Goal: Information Seeking & Learning: Learn about a topic

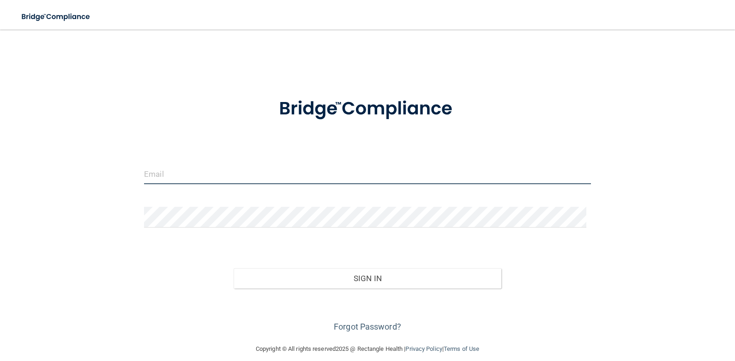
click at [167, 177] on input "email" at bounding box center [367, 173] width 447 height 21
click at [138, 215] on div at bounding box center [367, 221] width 461 height 28
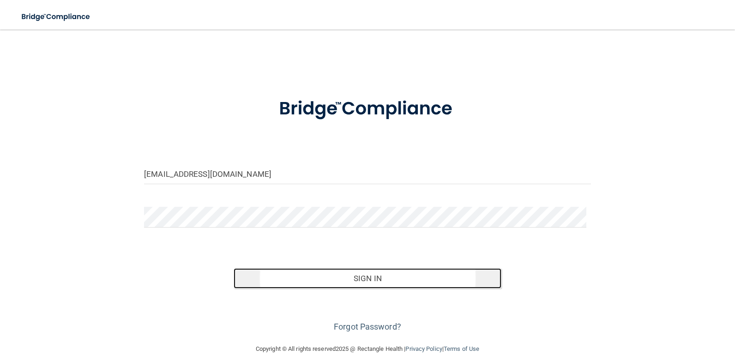
click at [372, 283] on button "Sign In" at bounding box center [368, 278] width 268 height 20
click at [384, 277] on button "Sign In" at bounding box center [368, 278] width 268 height 20
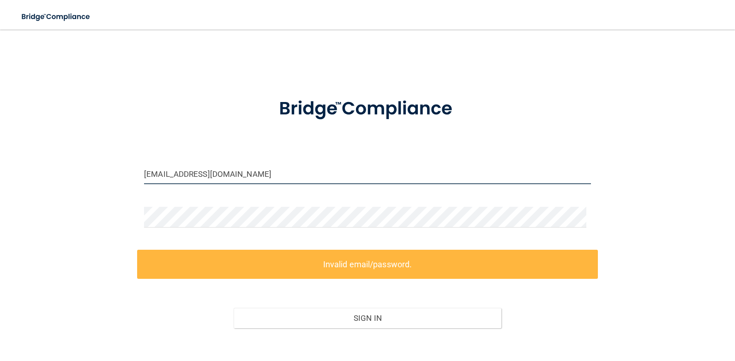
click at [242, 178] on input "[EMAIL_ADDRESS][DOMAIN_NAME]" at bounding box center [367, 173] width 447 height 21
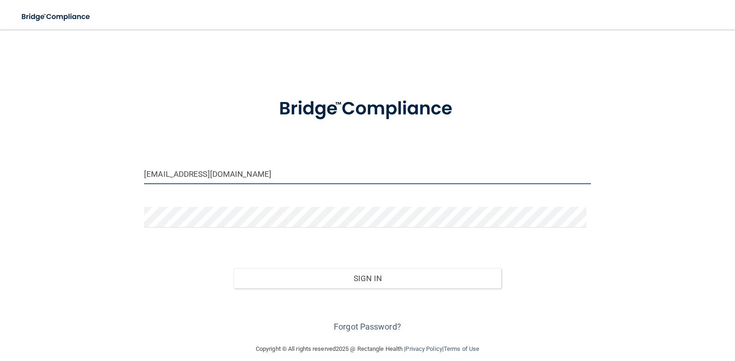
type input "[EMAIL_ADDRESS][DOMAIN_NAME]"
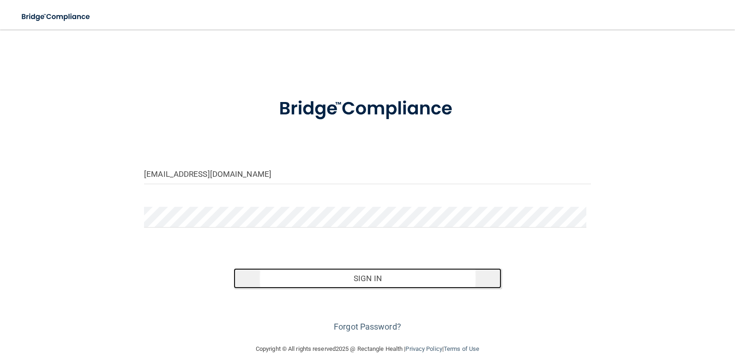
click at [363, 277] on button "Sign In" at bounding box center [368, 278] width 268 height 20
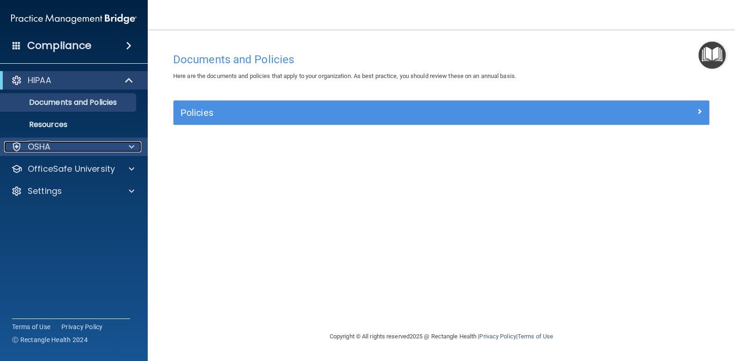
click at [132, 146] on span at bounding box center [132, 146] width 6 height 11
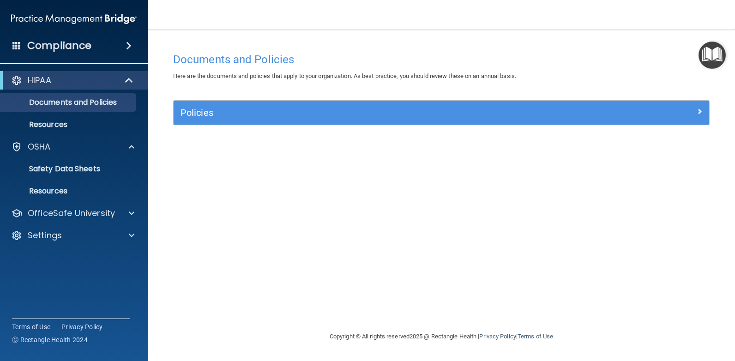
click at [128, 45] on span at bounding box center [129, 45] width 6 height 11
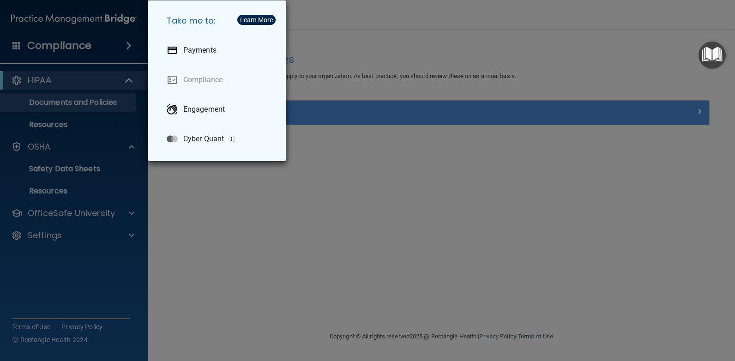
click at [214, 206] on div "Take me to: Payments Compliance Engagement Cyber Quant" at bounding box center [367, 180] width 735 height 361
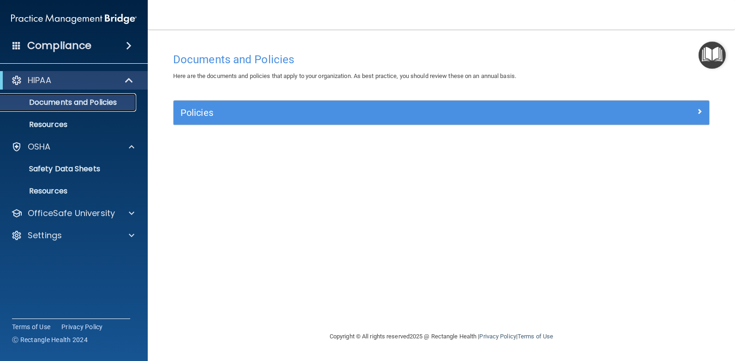
click at [60, 104] on p "Documents and Policies" at bounding box center [69, 102] width 126 height 9
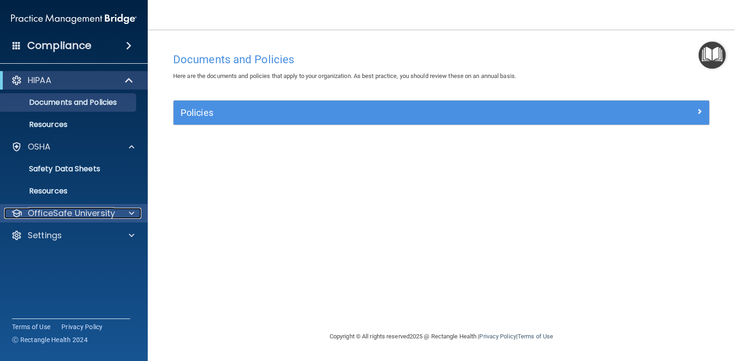
click at [132, 216] on span at bounding box center [132, 213] width 6 height 11
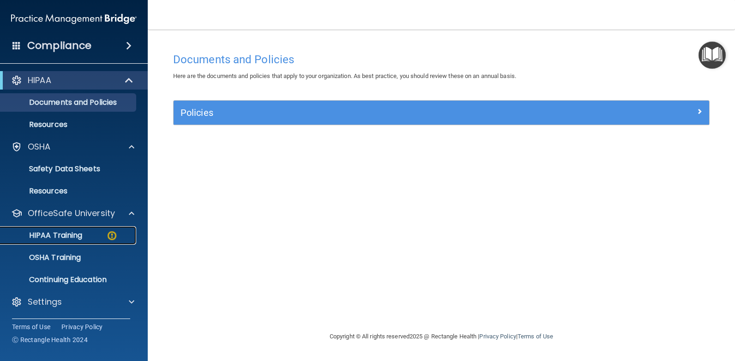
click at [68, 234] on p "HIPAA Training" at bounding box center [44, 235] width 76 height 9
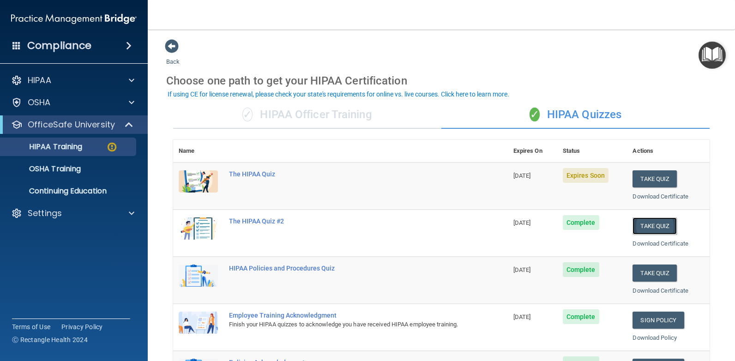
click at [650, 225] on button "Take Quiz" at bounding box center [654, 225] width 44 height 17
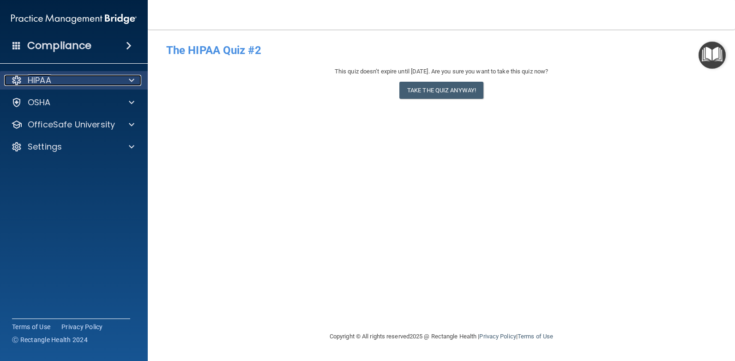
click at [131, 80] on span at bounding box center [132, 80] width 6 height 11
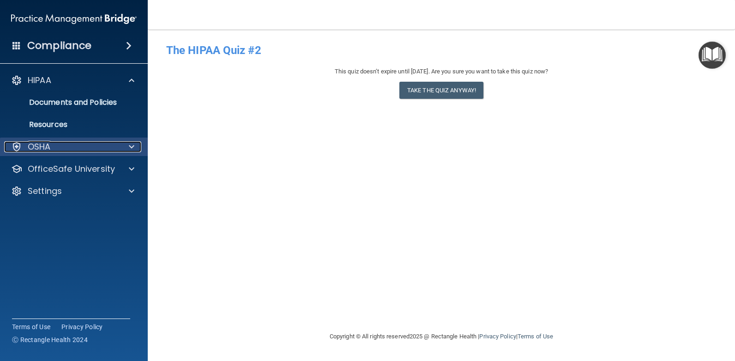
click at [132, 146] on span at bounding box center [132, 146] width 6 height 11
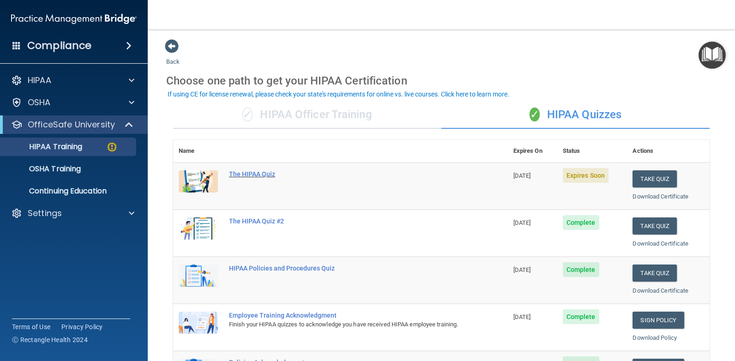
click at [245, 173] on div "The HIPAA Quiz" at bounding box center [345, 173] width 233 height 7
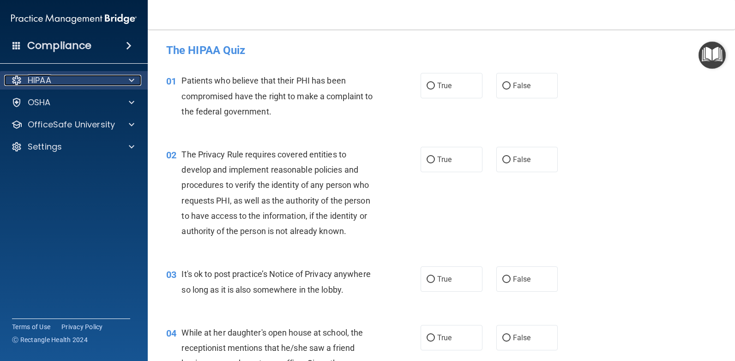
click at [132, 79] on span at bounding box center [132, 80] width 6 height 11
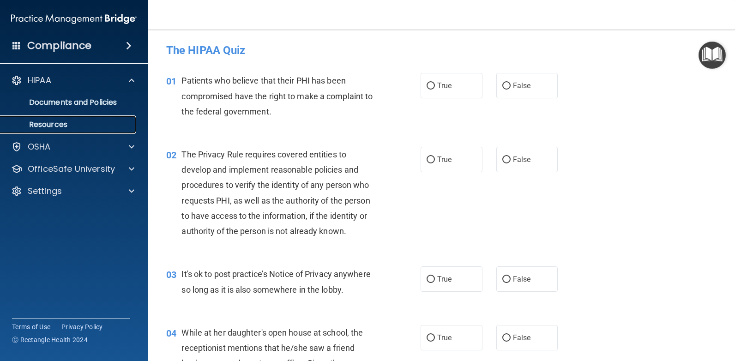
click at [52, 125] on p "Resources" at bounding box center [69, 124] width 126 height 9
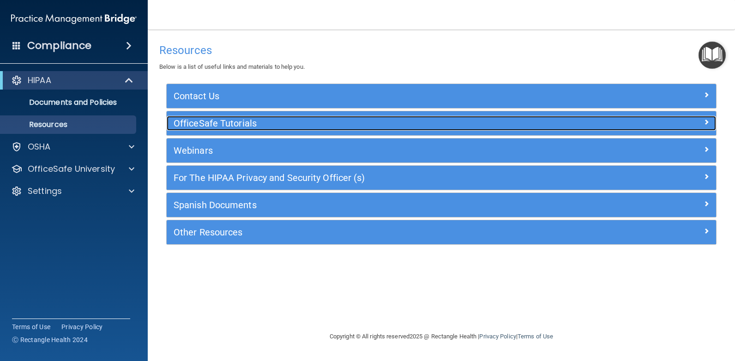
click at [709, 123] on div at bounding box center [648, 121] width 138 height 11
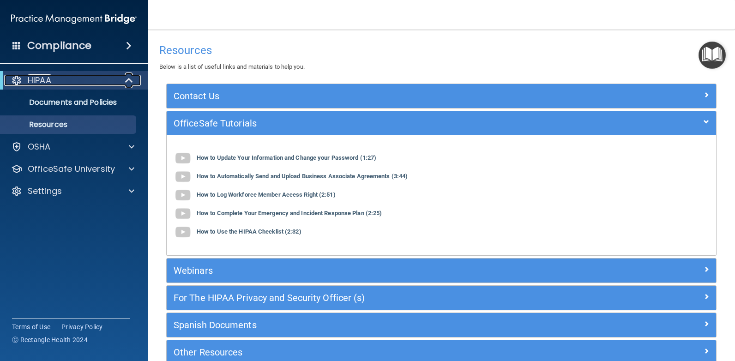
click at [128, 83] on span at bounding box center [130, 80] width 8 height 11
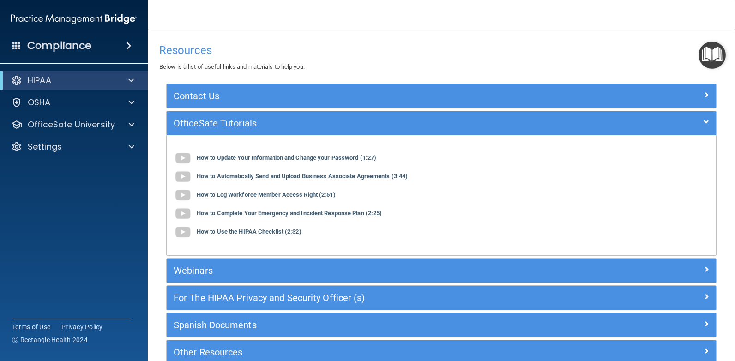
click at [129, 44] on span at bounding box center [129, 45] width 6 height 11
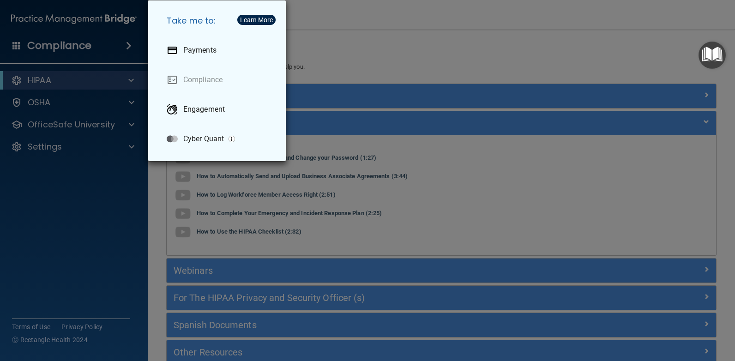
click at [129, 44] on div "Take me to: Payments Compliance Engagement Cyber Quant" at bounding box center [367, 180] width 735 height 361
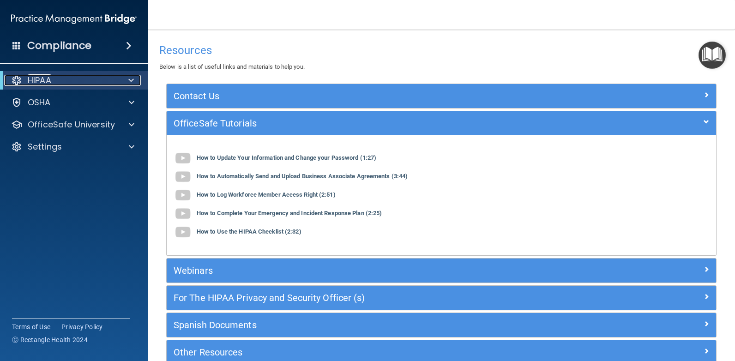
click at [132, 81] on span at bounding box center [131, 80] width 6 height 11
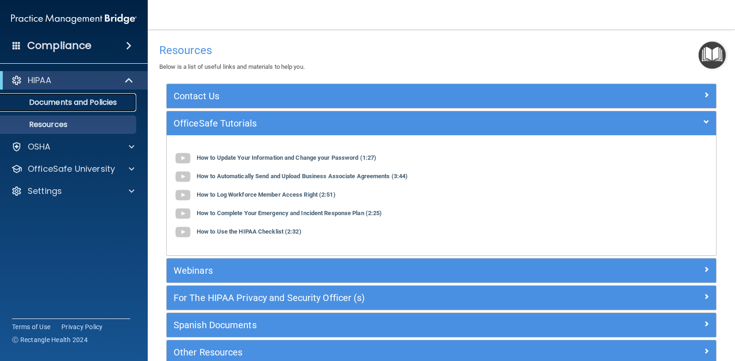
click at [57, 100] on p "Documents and Policies" at bounding box center [69, 102] width 126 height 9
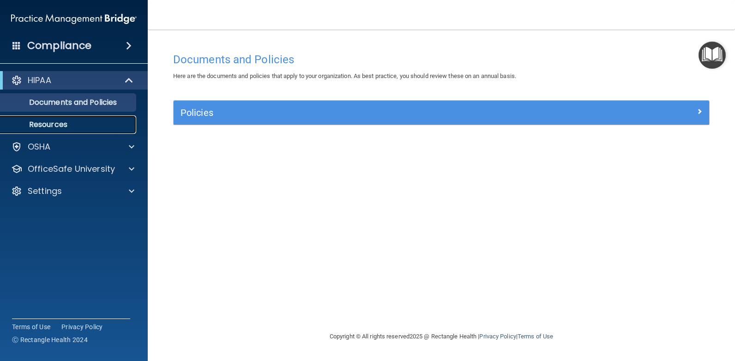
click at [53, 125] on p "Resources" at bounding box center [69, 124] width 126 height 9
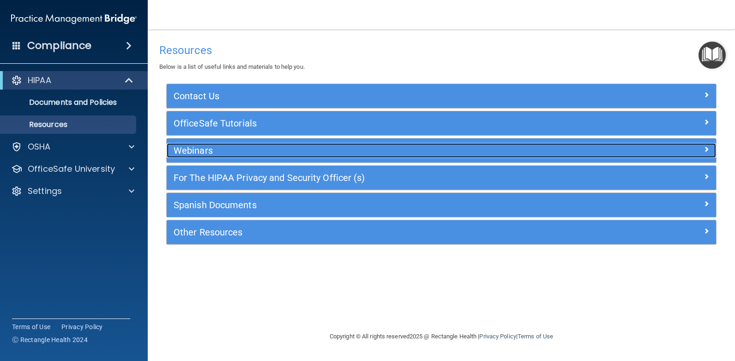
click at [204, 152] on h5 "Webinars" at bounding box center [373, 150] width 398 height 10
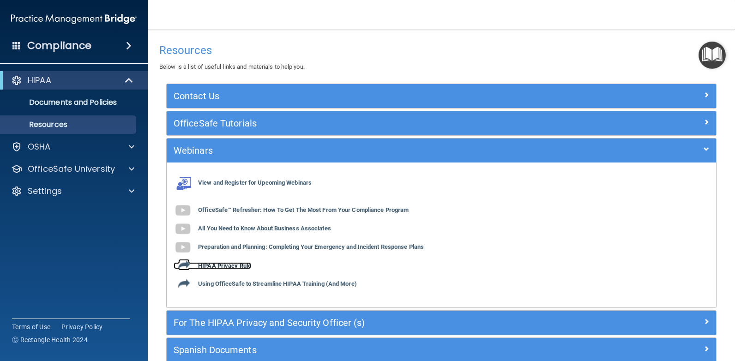
click at [207, 266] on b "HIPAA Privacy Rule" at bounding box center [224, 265] width 53 height 7
click at [211, 182] on b "View and Register for Upcoming Webinars" at bounding box center [255, 183] width 114 height 7
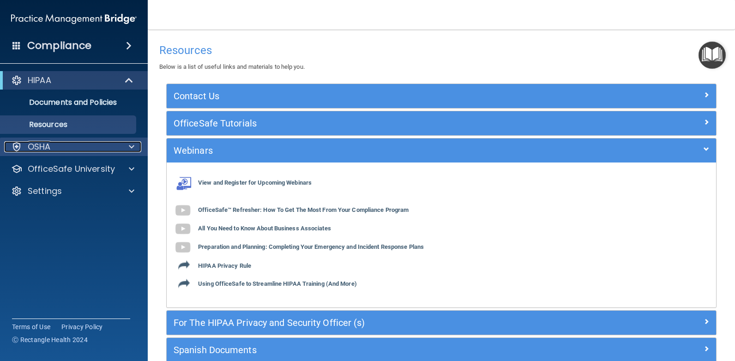
click at [131, 146] on span at bounding box center [132, 146] width 6 height 11
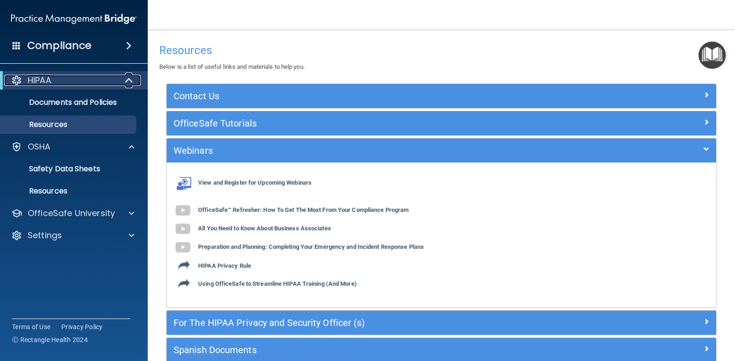
click at [128, 79] on span at bounding box center [130, 80] width 8 height 11
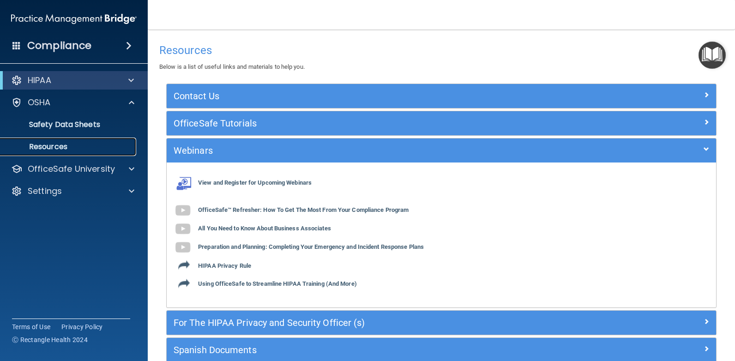
click at [57, 146] on p "Resources" at bounding box center [69, 146] width 126 height 9
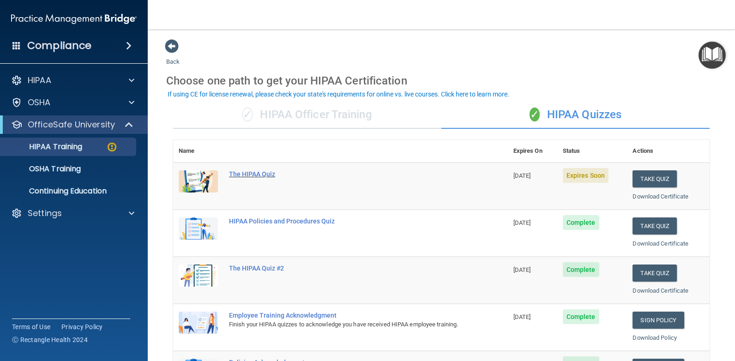
click at [256, 175] on div "The HIPAA Quiz" at bounding box center [345, 173] width 233 height 7
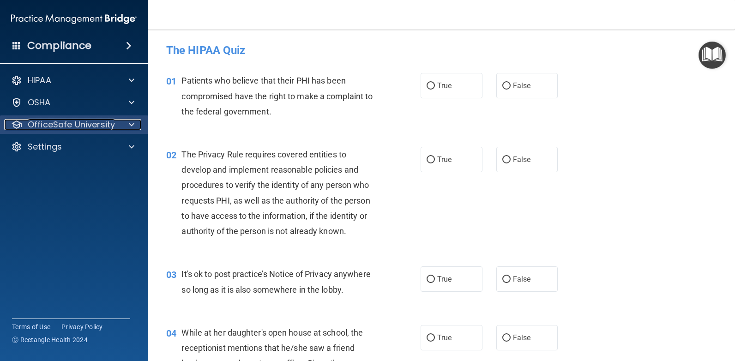
click at [132, 125] on span at bounding box center [132, 124] width 6 height 11
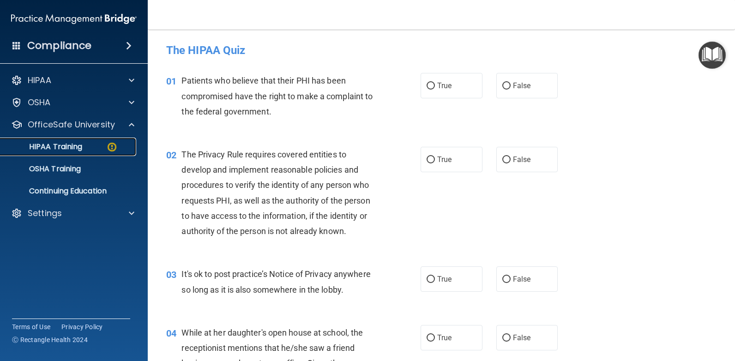
click at [66, 144] on p "HIPAA Training" at bounding box center [44, 146] width 76 height 9
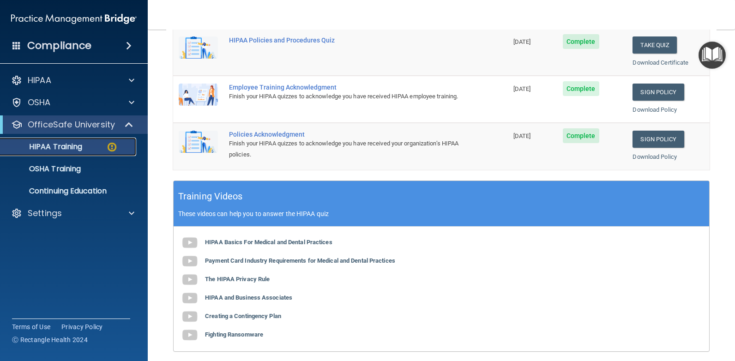
scroll to position [234, 0]
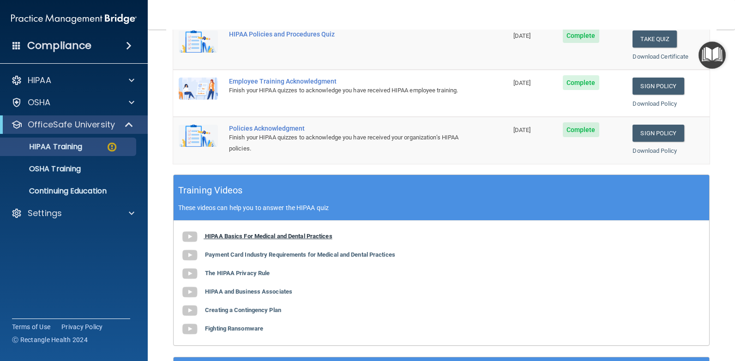
click at [303, 235] on b "HIPAA Basics For Medical and Dental Practices" at bounding box center [268, 236] width 127 height 7
click at [239, 254] on b "Payment Card Industry Requirements for Medical and Dental Practices" at bounding box center [300, 254] width 190 height 7
click at [243, 273] on b "The HIPAA Privacy Rule" at bounding box center [237, 273] width 65 height 7
click at [245, 292] on b "HIPAA and Business Associates" at bounding box center [248, 291] width 87 height 7
click at [238, 311] on b "Creating a Contingency Plan" at bounding box center [243, 309] width 76 height 7
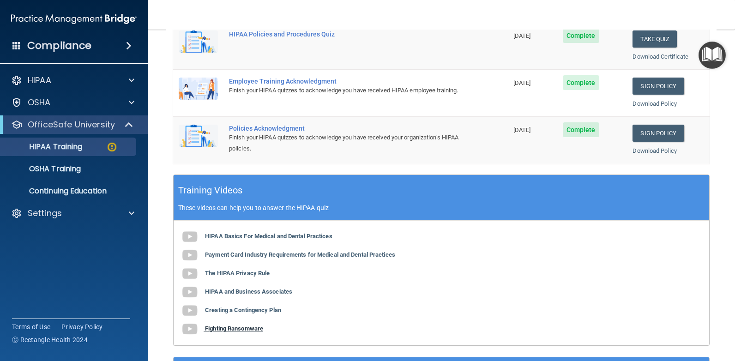
click at [244, 328] on b "Fighting Ransomware" at bounding box center [234, 328] width 58 height 7
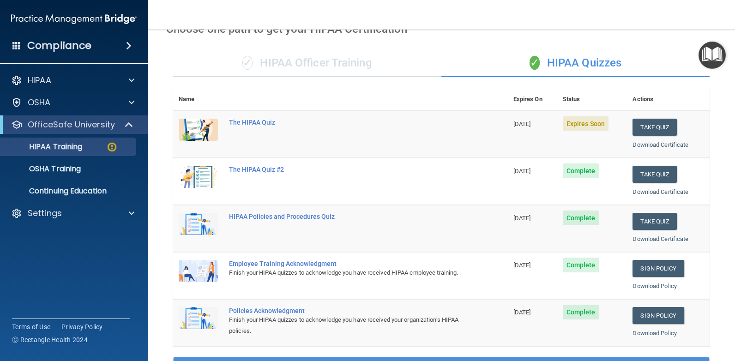
scroll to position [48, 0]
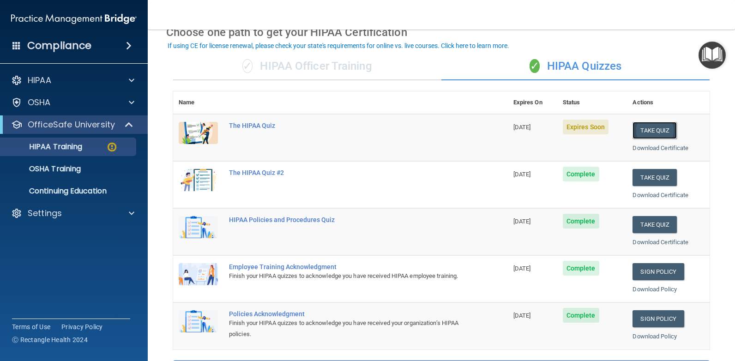
click at [650, 129] on button "Take Quiz" at bounding box center [654, 130] width 44 height 17
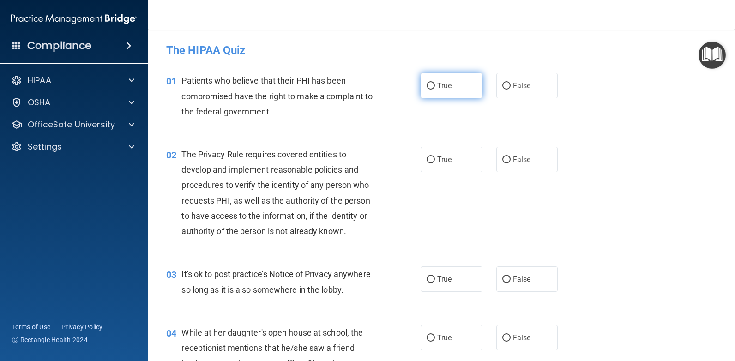
click at [427, 83] on input "True" at bounding box center [430, 86] width 8 height 7
radio input "true"
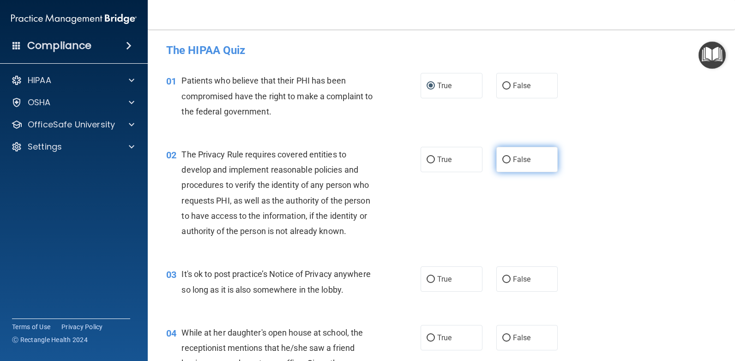
click at [503, 160] on input "False" at bounding box center [506, 159] width 8 height 7
radio input "true"
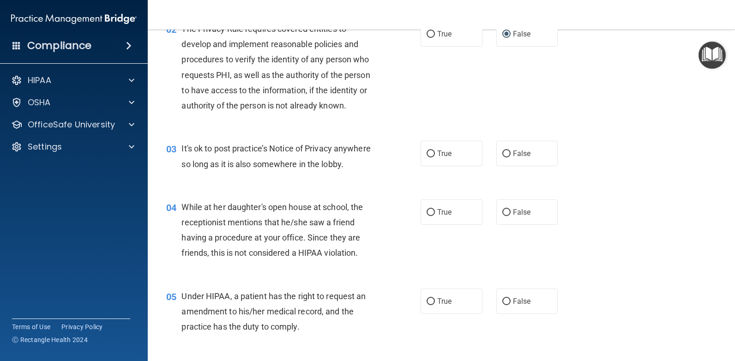
scroll to position [172, 0]
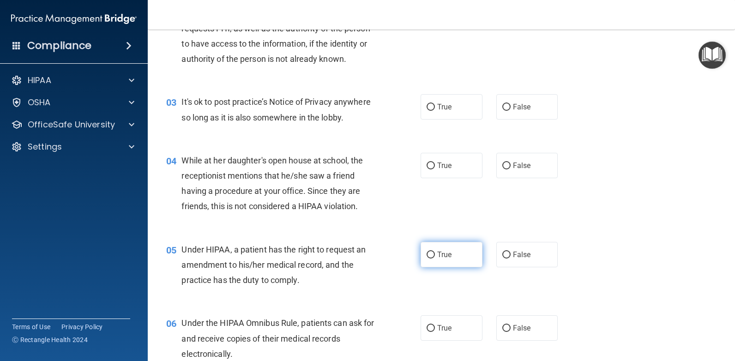
click at [427, 254] on input "True" at bounding box center [430, 255] width 8 height 7
radio input "true"
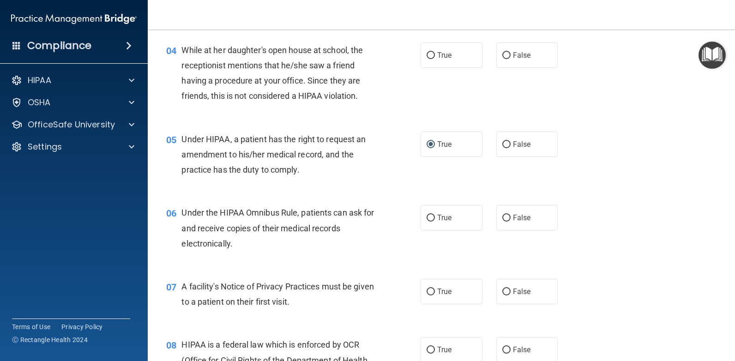
scroll to position [283, 0]
click at [428, 219] on input "True" at bounding box center [430, 217] width 8 height 7
radio input "true"
click at [427, 288] on input "True" at bounding box center [430, 291] width 8 height 7
radio input "true"
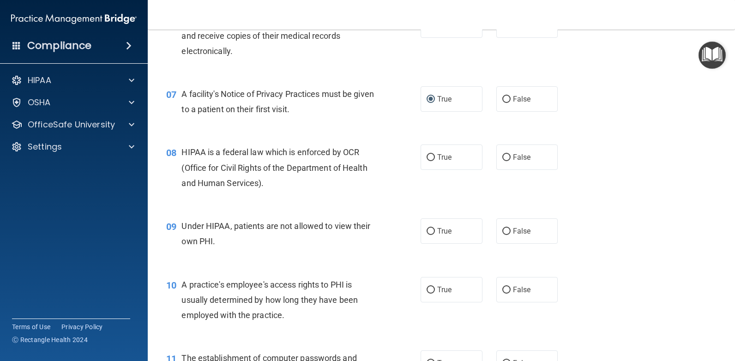
scroll to position [489, 0]
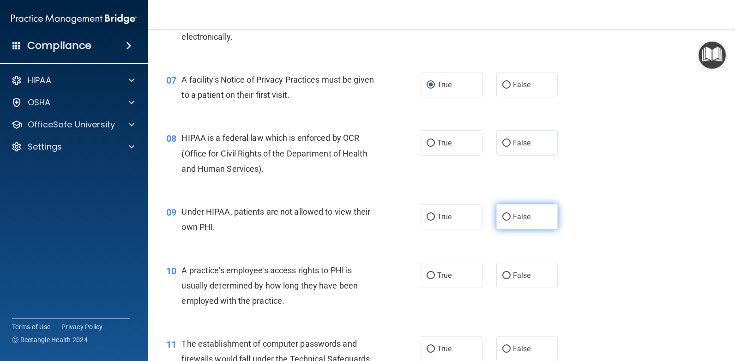
click at [502, 217] on input "False" at bounding box center [506, 217] width 8 height 7
radio input "true"
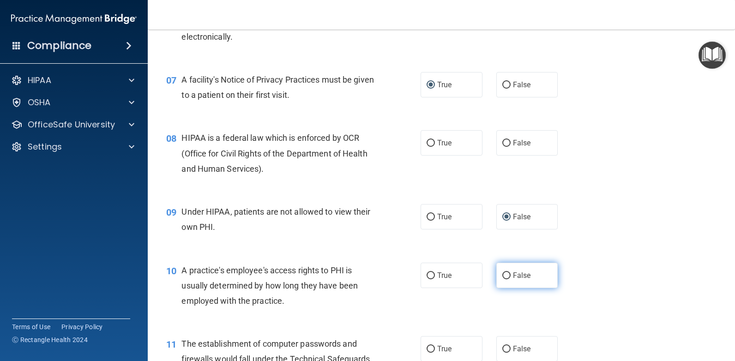
click at [503, 274] on input "False" at bounding box center [506, 275] width 8 height 7
radio input "true"
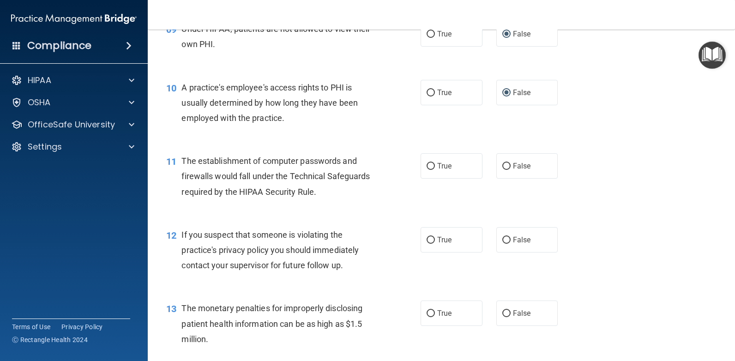
scroll to position [679, 0]
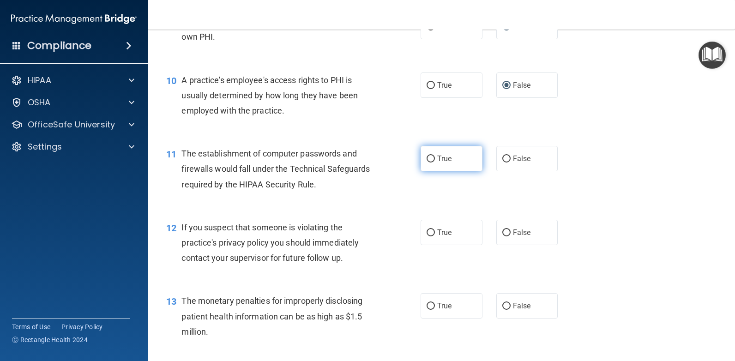
click at [426, 158] on input "True" at bounding box center [430, 159] width 8 height 7
radio input "true"
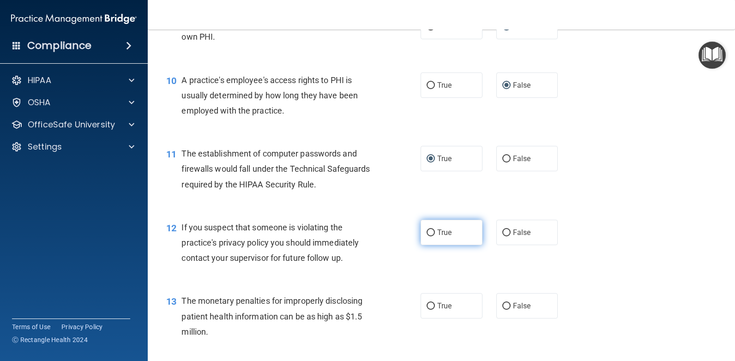
click at [429, 232] on input "True" at bounding box center [430, 232] width 8 height 7
radio input "true"
click at [430, 305] on input "True" at bounding box center [430, 306] width 8 height 7
radio input "true"
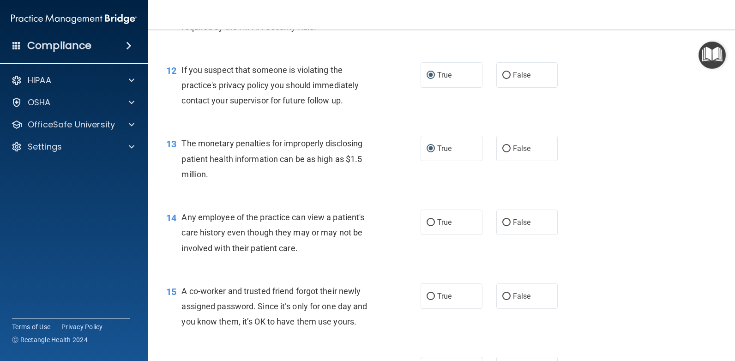
scroll to position [862, 0]
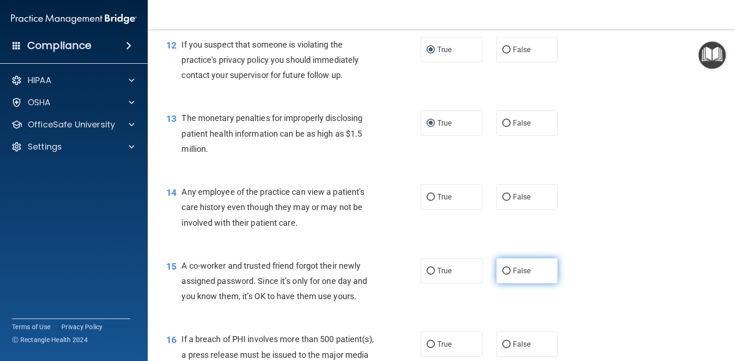
click at [502, 269] on input "False" at bounding box center [506, 271] width 8 height 7
radio input "true"
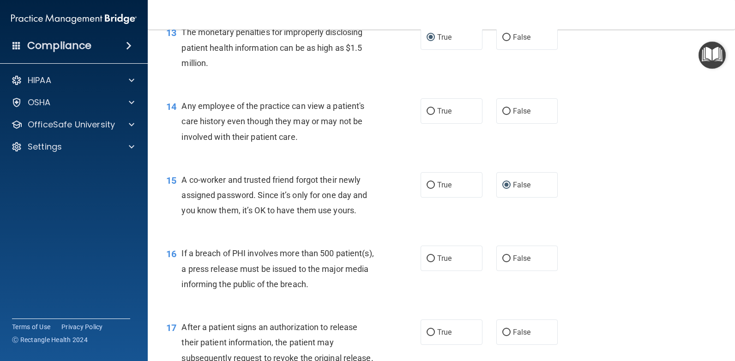
scroll to position [955, 0]
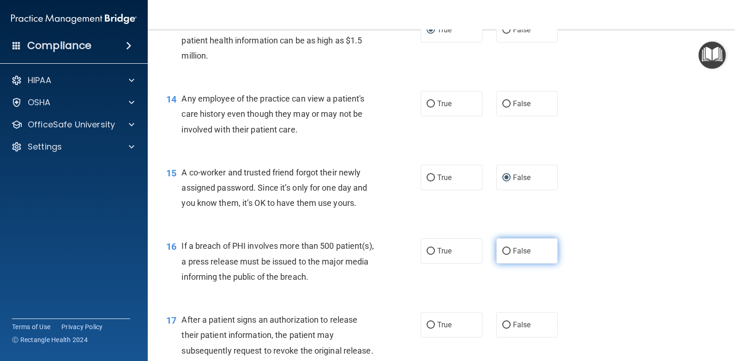
click at [503, 251] on input "False" at bounding box center [506, 251] width 8 height 7
radio input "true"
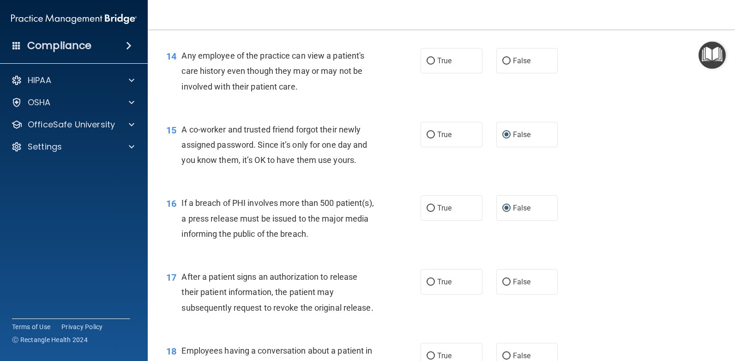
scroll to position [1038, 0]
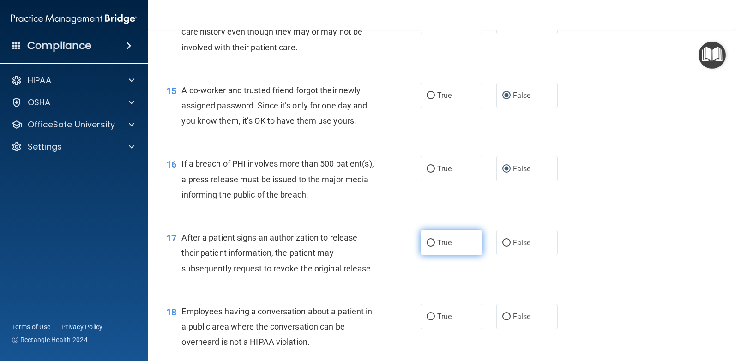
click at [426, 241] on input "True" at bounding box center [430, 243] width 8 height 7
radio input "true"
click at [426, 316] on input "True" at bounding box center [430, 316] width 8 height 7
radio input "true"
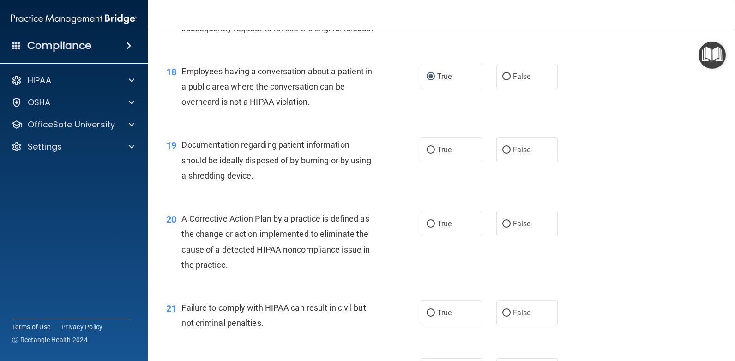
scroll to position [1292, 0]
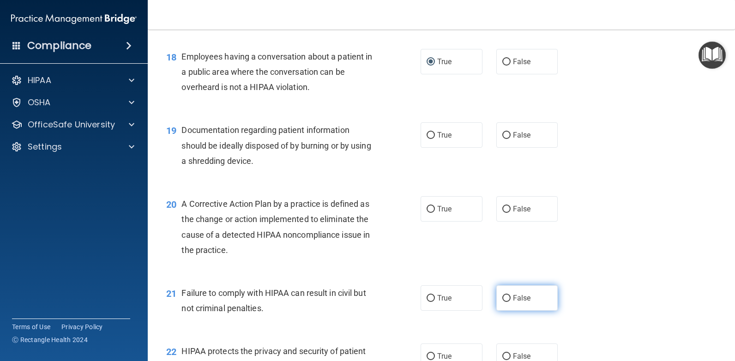
click at [502, 297] on input "False" at bounding box center [506, 298] width 8 height 7
radio input "true"
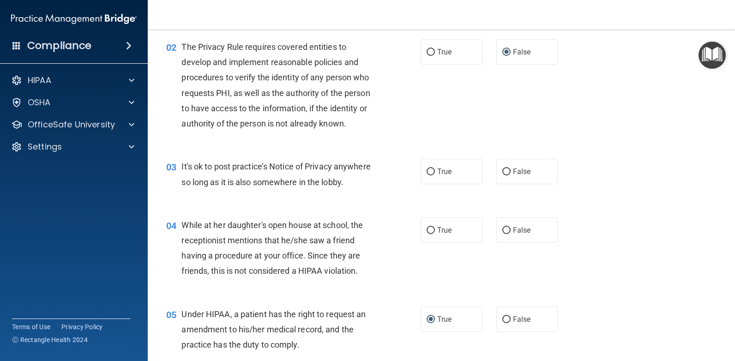
scroll to position [126, 0]
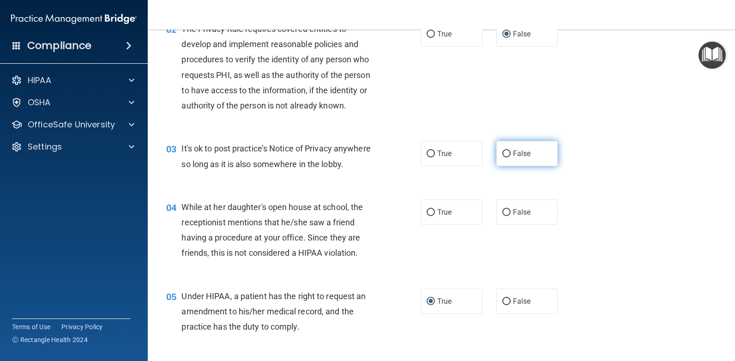
click at [502, 153] on input "False" at bounding box center [506, 153] width 8 height 7
radio input "true"
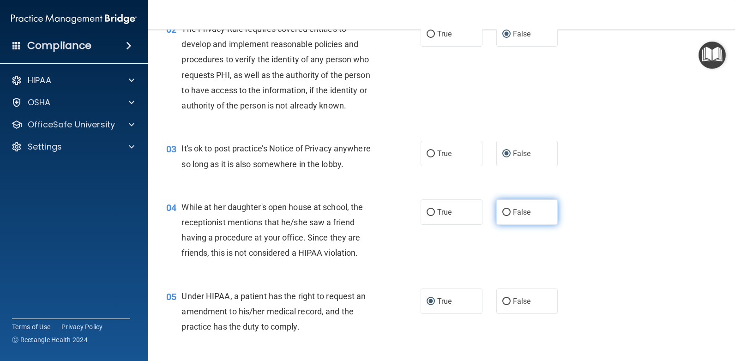
click at [502, 211] on input "False" at bounding box center [506, 212] width 8 height 7
radio input "true"
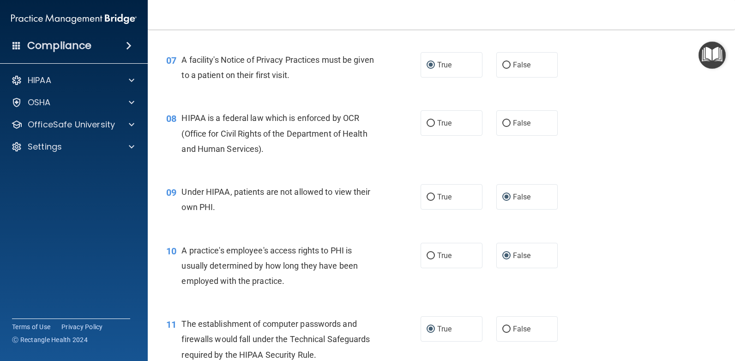
scroll to position [513, 0]
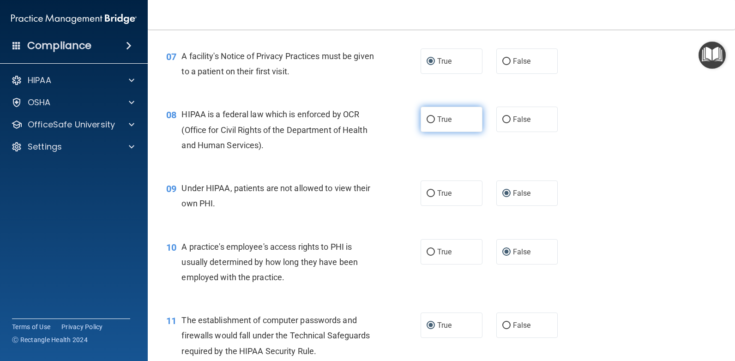
click at [428, 119] on input "True" at bounding box center [430, 119] width 8 height 7
radio input "true"
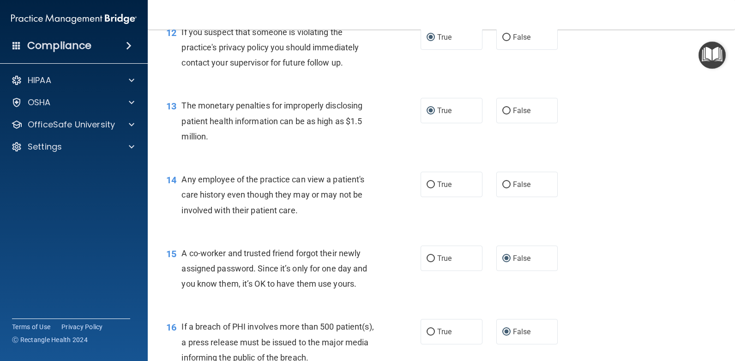
scroll to position [878, 0]
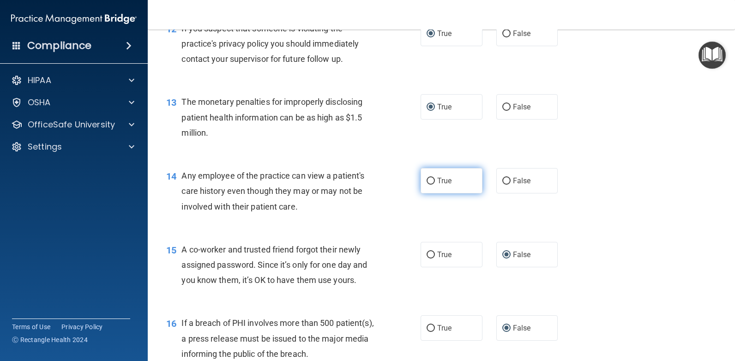
click at [429, 181] on input "True" at bounding box center [430, 181] width 8 height 7
radio input "true"
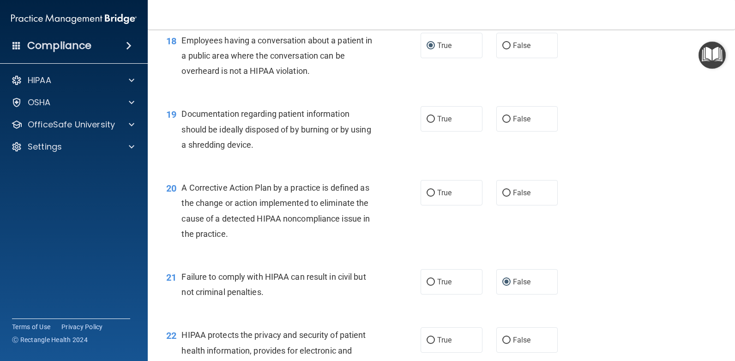
scroll to position [1305, 0]
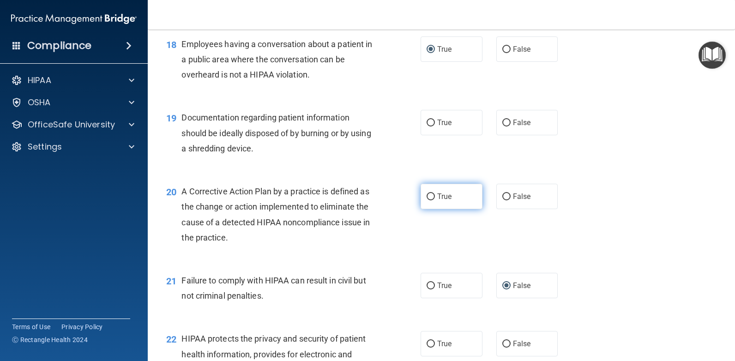
click at [427, 195] on input "True" at bounding box center [430, 196] width 8 height 7
radio input "true"
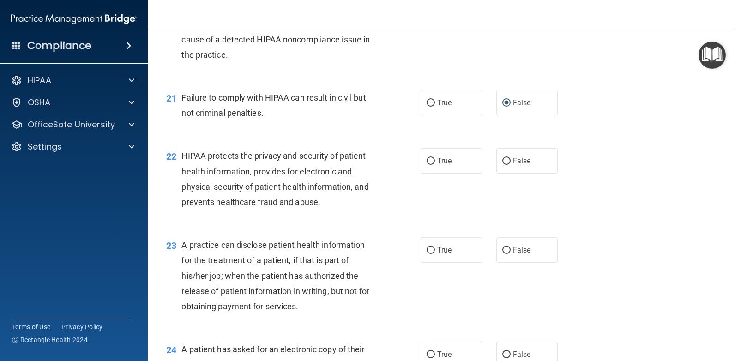
scroll to position [1491, 0]
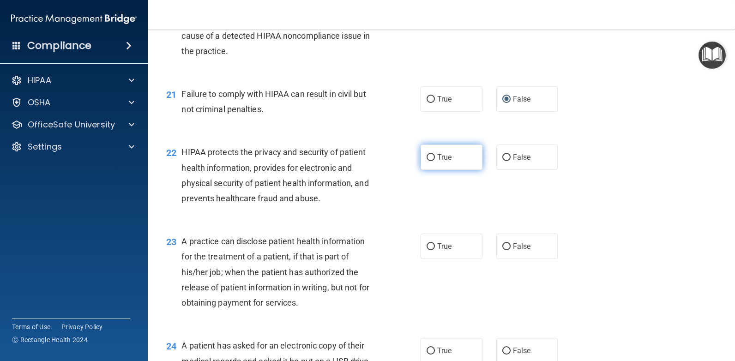
click at [426, 158] on input "True" at bounding box center [430, 157] width 8 height 7
radio input "true"
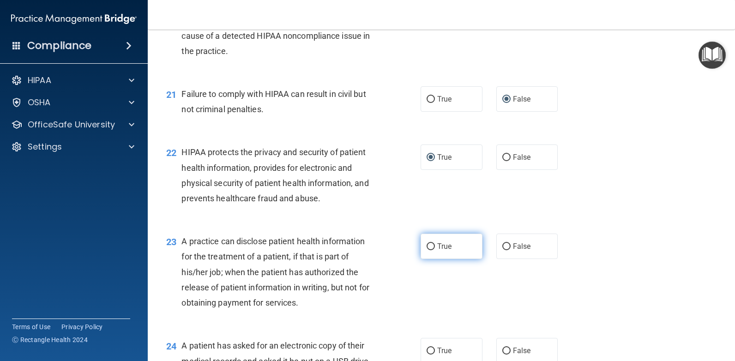
click at [427, 243] on input "True" at bounding box center [430, 246] width 8 height 7
radio input "true"
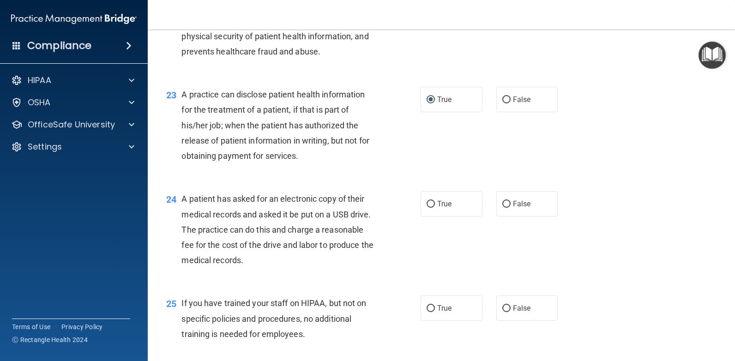
scroll to position [1652, 0]
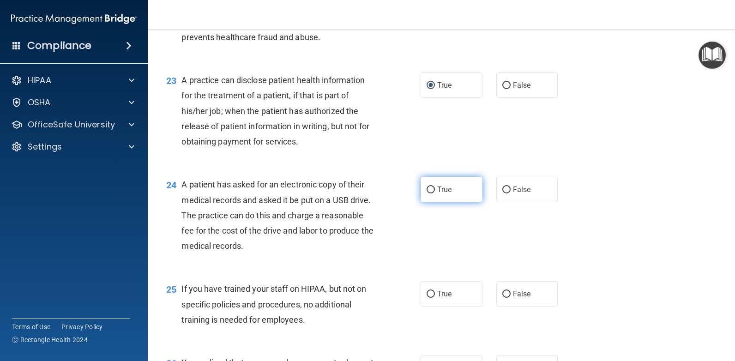
click at [428, 189] on input "True" at bounding box center [430, 189] width 8 height 7
radio input "true"
click at [504, 294] on input "False" at bounding box center [506, 294] width 8 height 7
radio input "true"
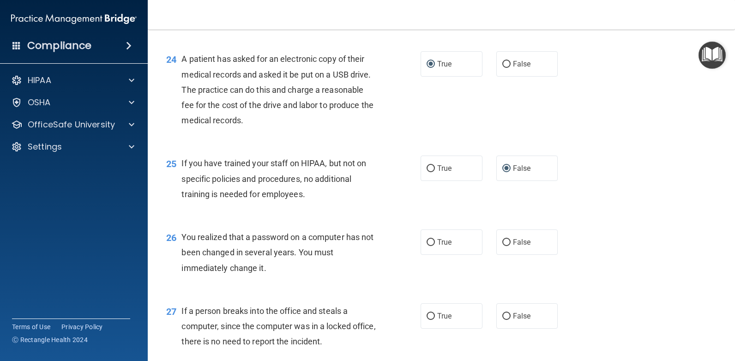
scroll to position [1796, 0]
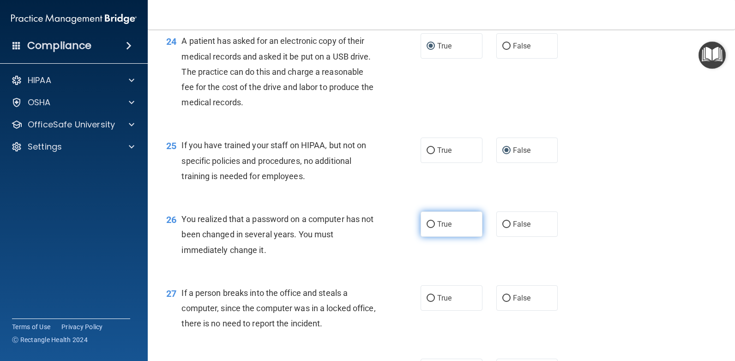
click at [427, 225] on input "True" at bounding box center [430, 224] width 8 height 7
radio input "true"
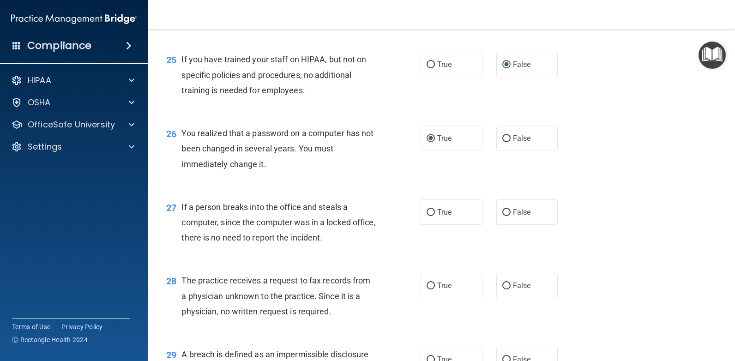
scroll to position [1950, 0]
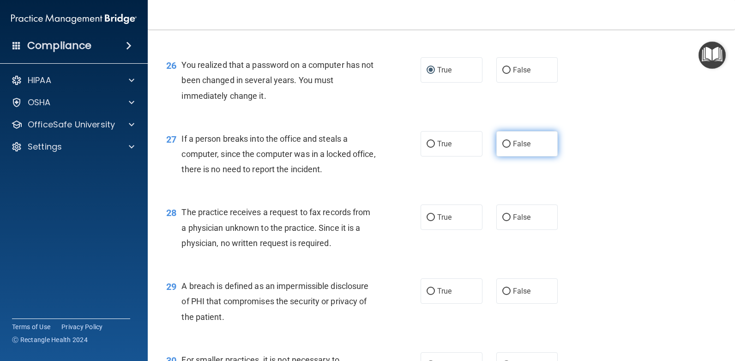
click at [505, 142] on input "False" at bounding box center [506, 144] width 8 height 7
radio input "true"
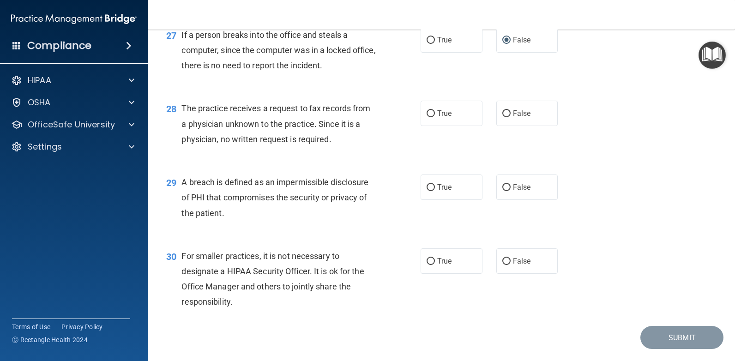
scroll to position [2061, 0]
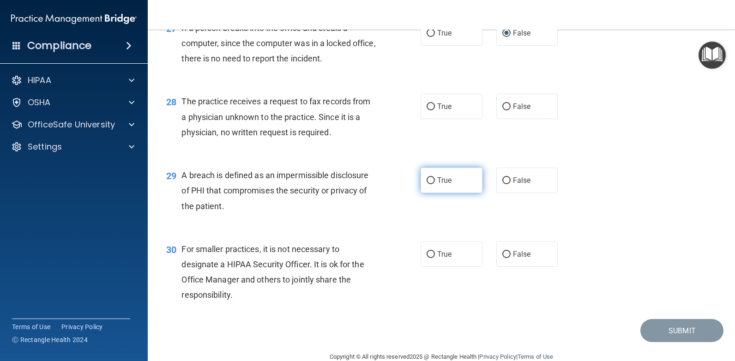
click at [428, 180] on input "True" at bounding box center [430, 180] width 8 height 7
radio input "true"
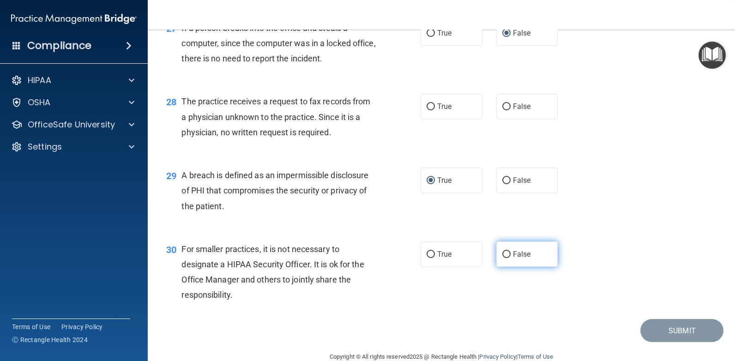
click at [504, 256] on input "False" at bounding box center [506, 254] width 8 height 7
radio input "true"
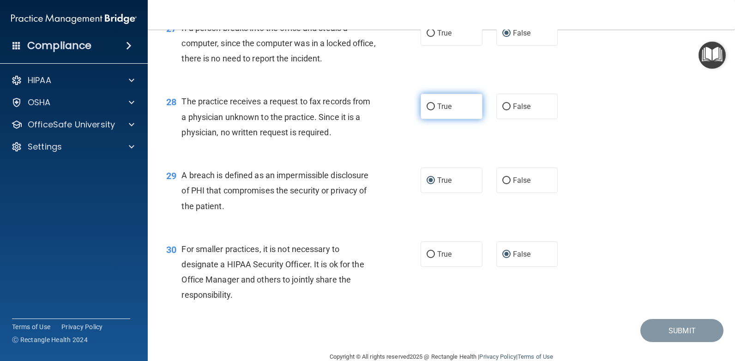
click at [426, 107] on input "True" at bounding box center [430, 106] width 8 height 7
radio input "true"
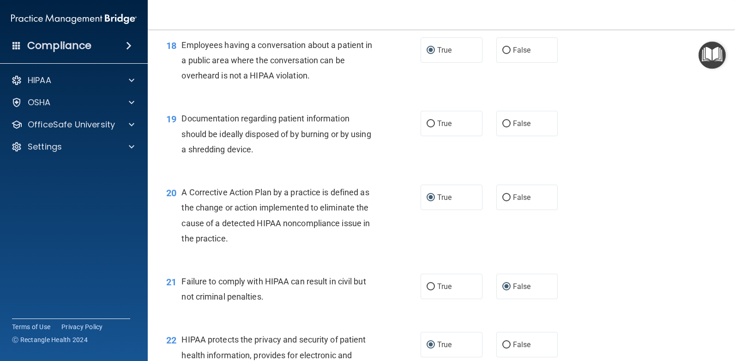
scroll to position [1273, 0]
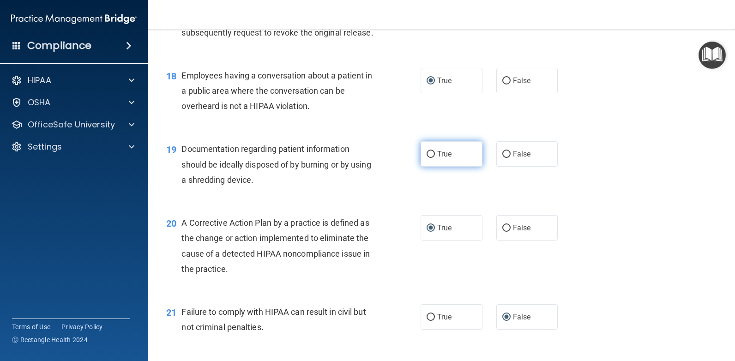
click at [428, 152] on input "True" at bounding box center [430, 154] width 8 height 7
radio input "true"
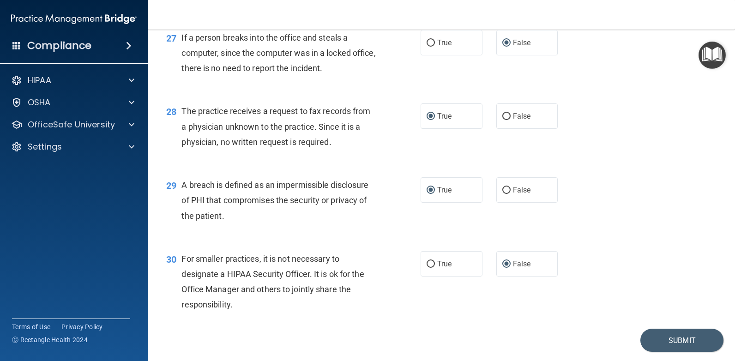
scroll to position [2079, 0]
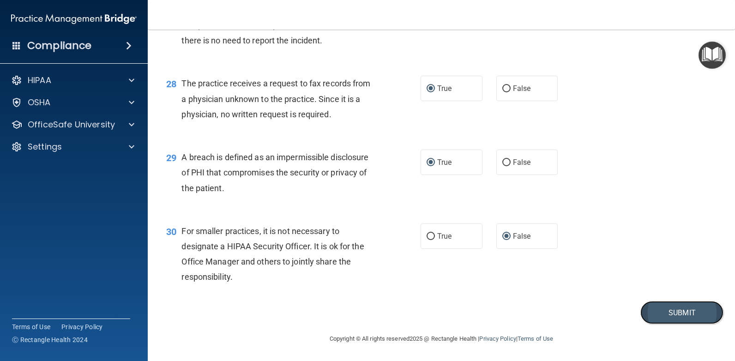
click at [673, 306] on button "Submit" at bounding box center [681, 313] width 83 height 24
click at [674, 313] on button "Submit" at bounding box center [681, 313] width 83 height 24
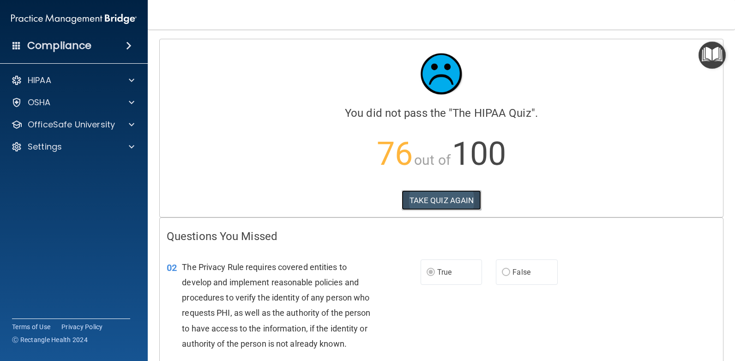
click at [438, 199] on button "TAKE QUIZ AGAIN" at bounding box center [442, 200] width 80 height 20
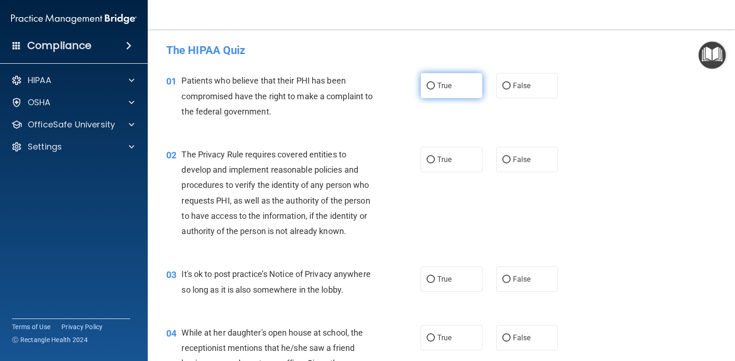
click at [428, 84] on input "True" at bounding box center [430, 86] width 8 height 7
radio input "true"
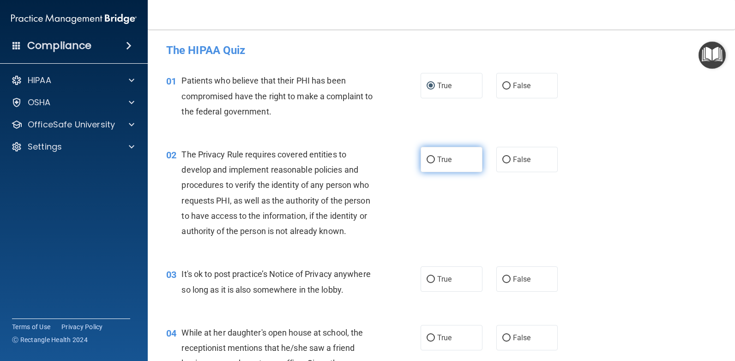
click at [430, 161] on input "True" at bounding box center [430, 159] width 8 height 7
radio input "true"
click at [502, 282] on input "False" at bounding box center [506, 279] width 8 height 7
radio input "true"
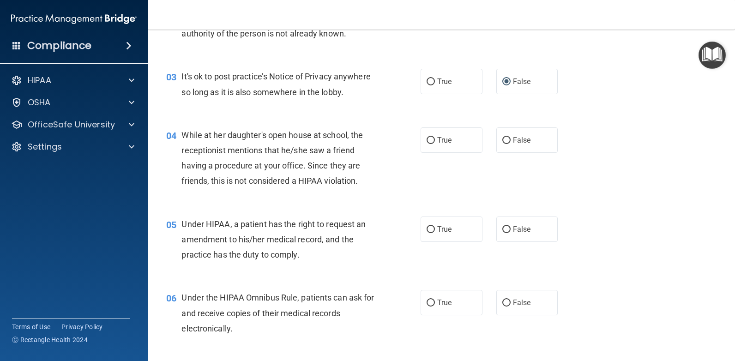
scroll to position [208, 0]
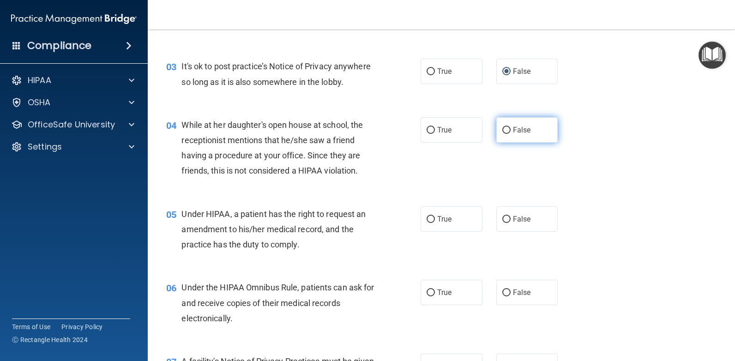
click at [502, 128] on input "False" at bounding box center [506, 130] width 8 height 7
radio input "true"
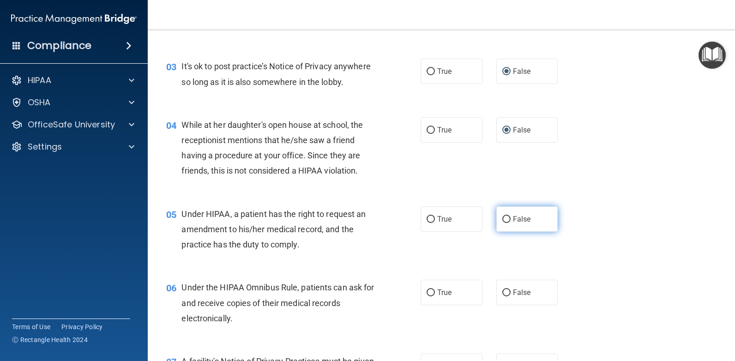
click at [502, 217] on input "False" at bounding box center [506, 219] width 8 height 7
radio input "true"
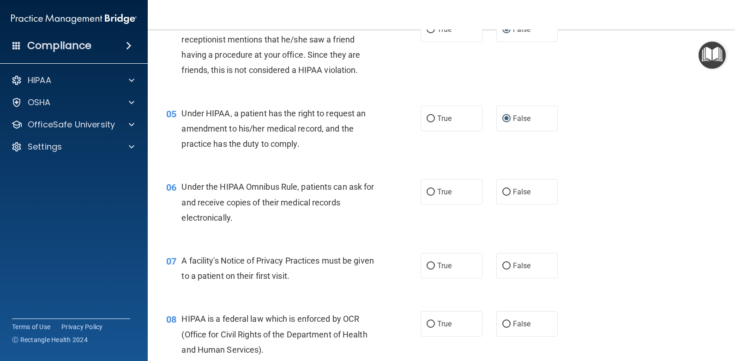
scroll to position [326, 0]
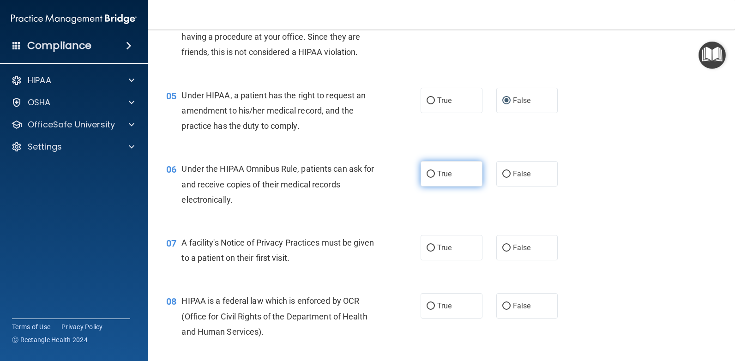
click at [426, 173] on input "True" at bounding box center [430, 174] width 8 height 7
radio input "true"
click at [427, 247] on input "True" at bounding box center [430, 248] width 8 height 7
radio input "true"
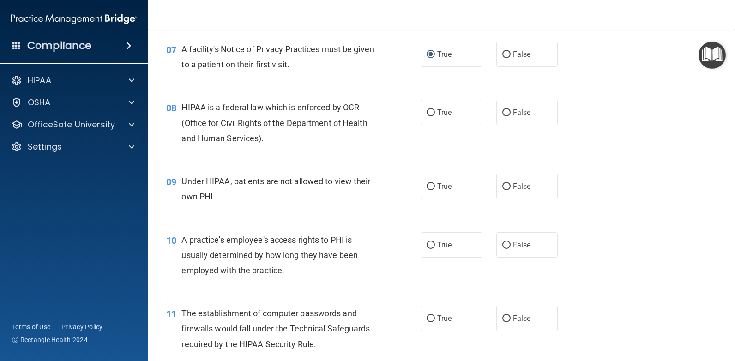
scroll to position [541, 0]
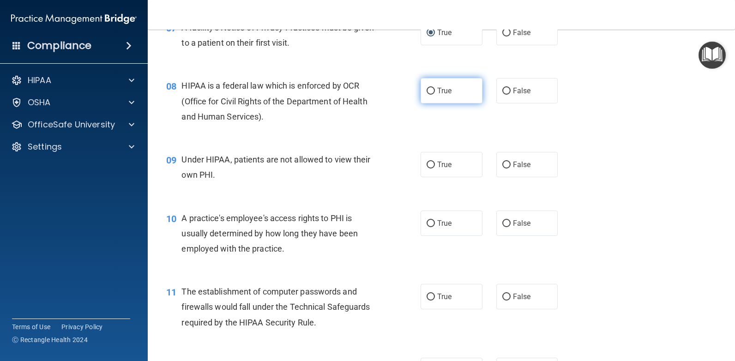
click at [426, 92] on input "True" at bounding box center [430, 91] width 8 height 7
radio input "true"
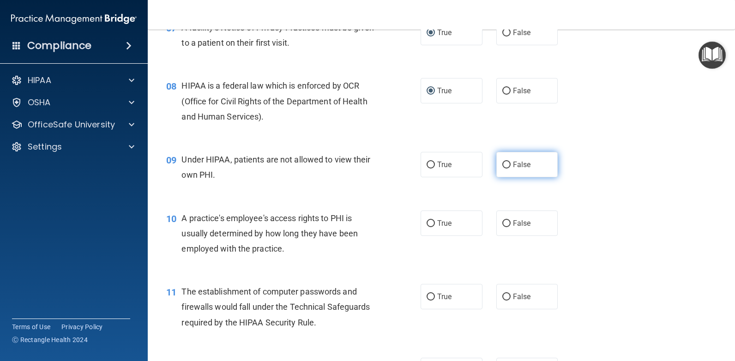
click at [502, 162] on input "False" at bounding box center [506, 165] width 8 height 7
radio input "true"
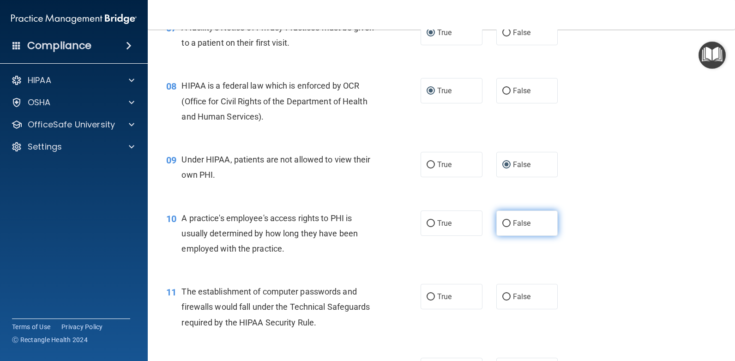
click at [503, 223] on input "False" at bounding box center [506, 223] width 8 height 7
radio input "true"
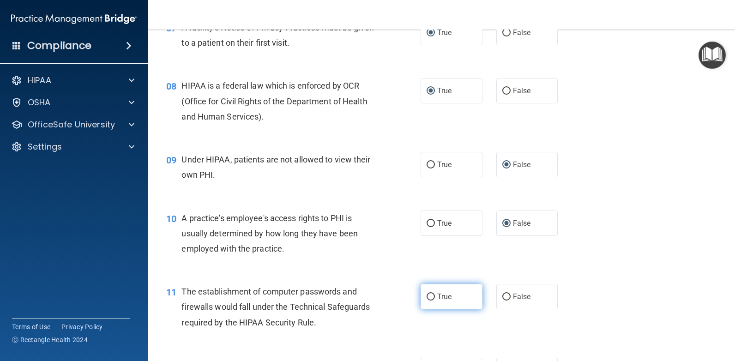
click at [428, 296] on input "True" at bounding box center [430, 297] width 8 height 7
radio input "true"
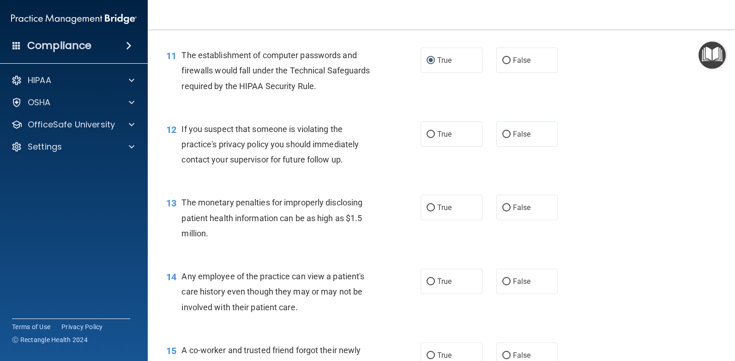
scroll to position [814, 0]
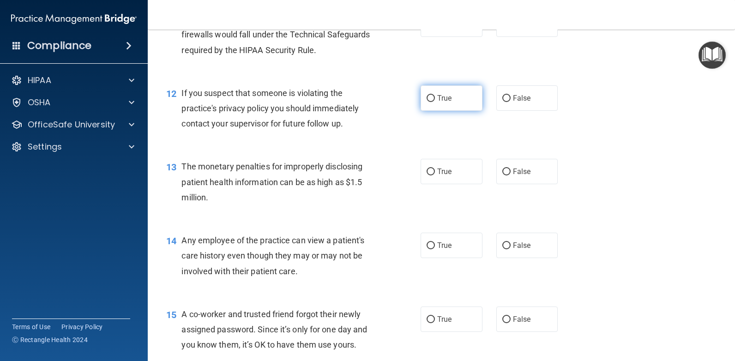
click at [427, 100] on input "True" at bounding box center [430, 98] width 8 height 7
radio input "true"
click at [427, 168] on input "True" at bounding box center [430, 171] width 8 height 7
radio input "true"
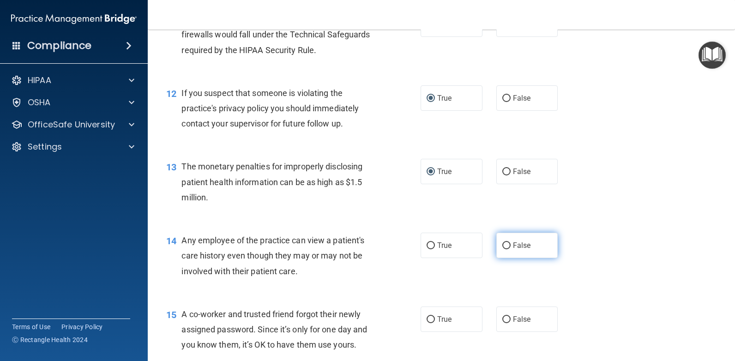
click at [502, 244] on input "False" at bounding box center [506, 245] width 8 height 7
radio input "true"
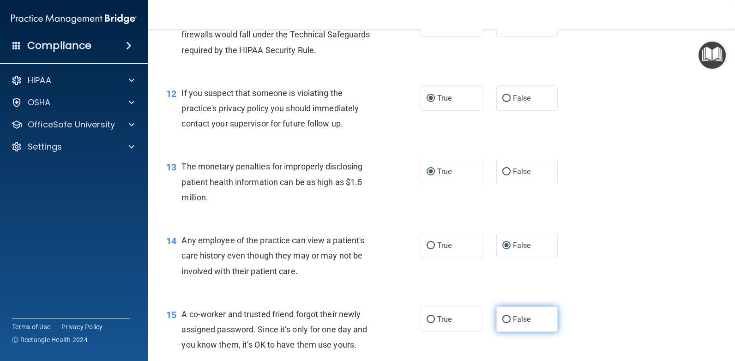
click at [502, 318] on input "False" at bounding box center [506, 319] width 8 height 7
radio input "true"
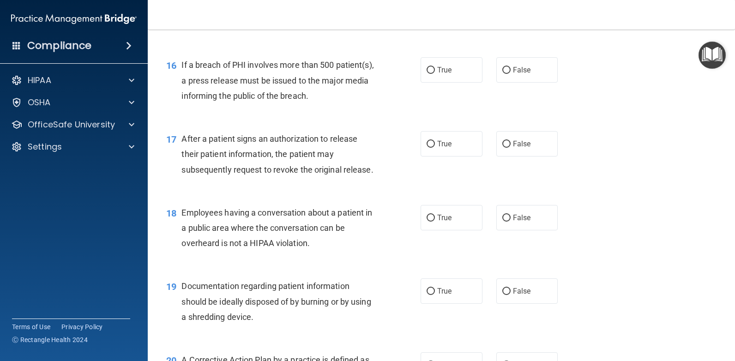
scroll to position [1140, 0]
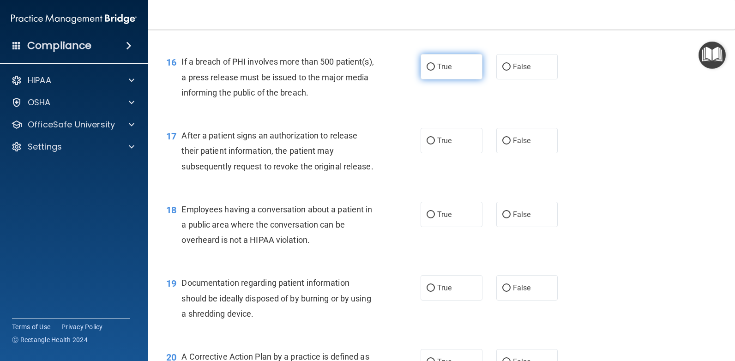
click at [426, 66] on input "True" at bounding box center [430, 67] width 8 height 7
radio input "true"
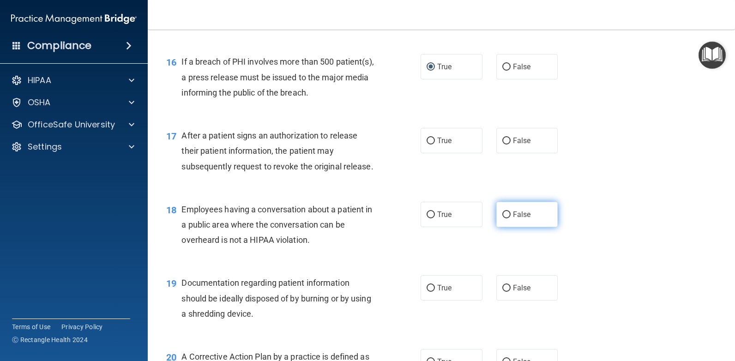
click at [502, 214] on input "False" at bounding box center [506, 214] width 8 height 7
radio input "true"
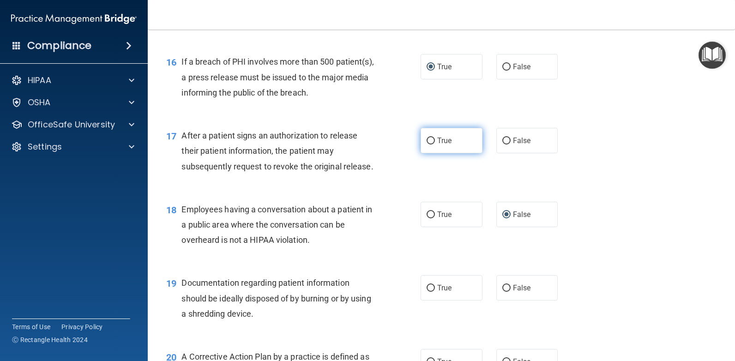
click at [427, 139] on input "True" at bounding box center [430, 141] width 8 height 7
radio input "true"
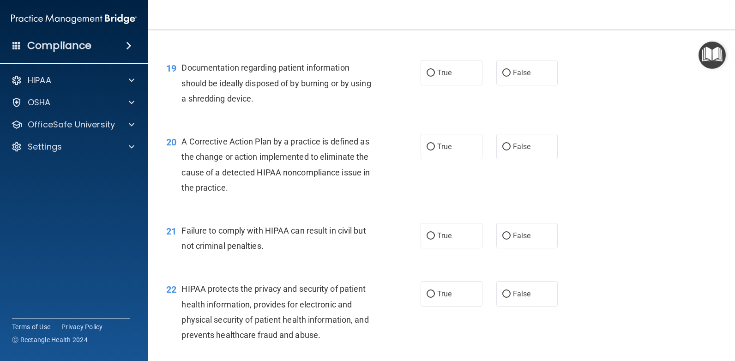
scroll to position [1358, 0]
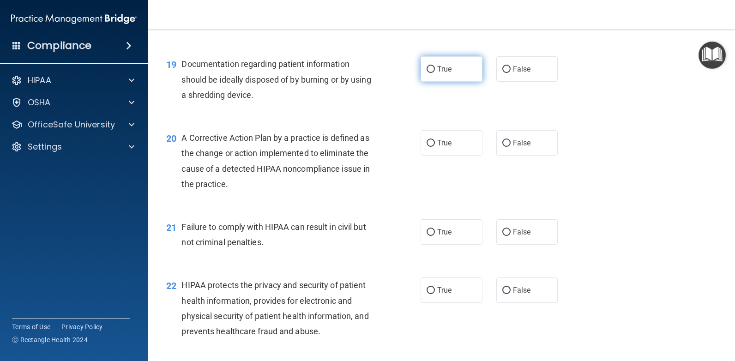
click at [428, 68] on input "True" at bounding box center [430, 69] width 8 height 7
radio input "true"
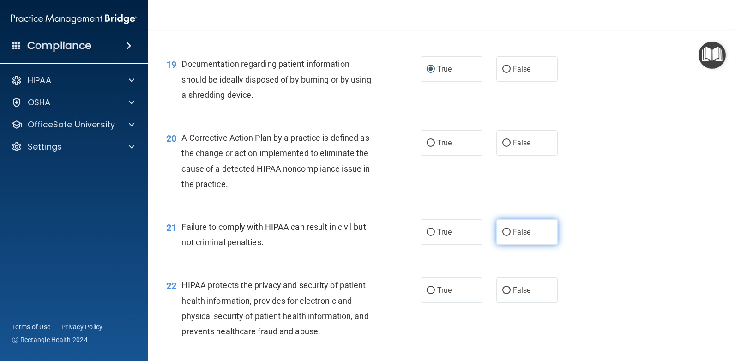
click at [502, 230] on input "False" at bounding box center [506, 232] width 8 height 7
radio input "true"
click at [426, 142] on input "True" at bounding box center [430, 143] width 8 height 7
radio input "true"
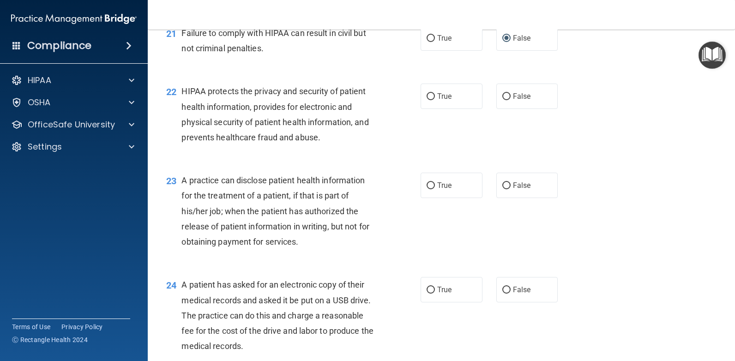
scroll to position [1573, 0]
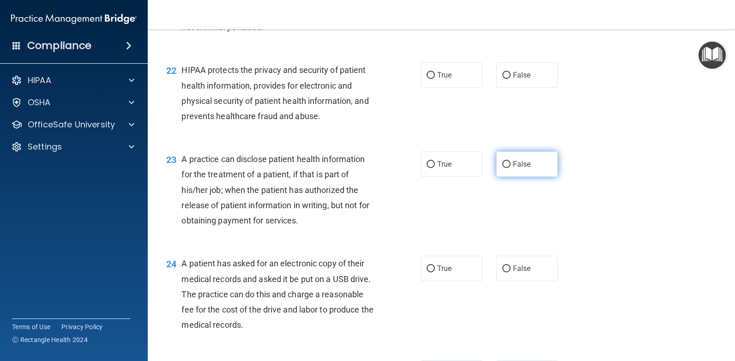
click at [502, 164] on input "False" at bounding box center [506, 164] width 8 height 7
radio input "true"
click at [427, 73] on input "True" at bounding box center [430, 75] width 8 height 7
radio input "true"
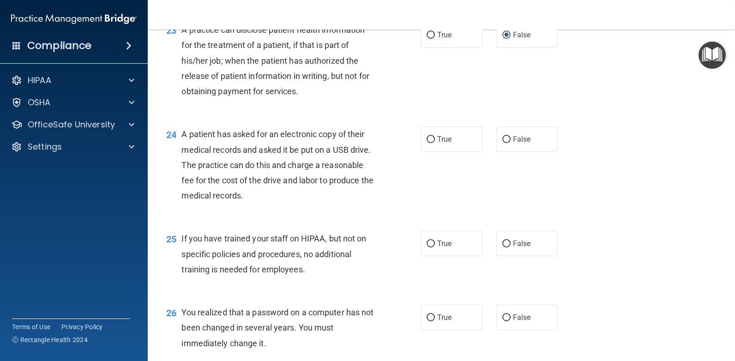
scroll to position [1720, 0]
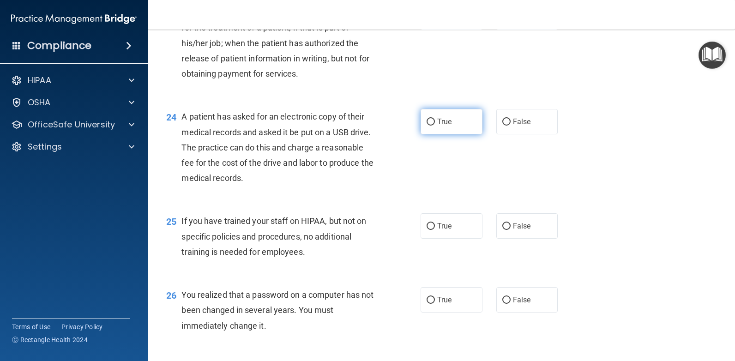
click at [426, 121] on input "True" at bounding box center [430, 122] width 8 height 7
radio input "true"
click at [502, 226] on input "False" at bounding box center [506, 226] width 8 height 7
radio input "true"
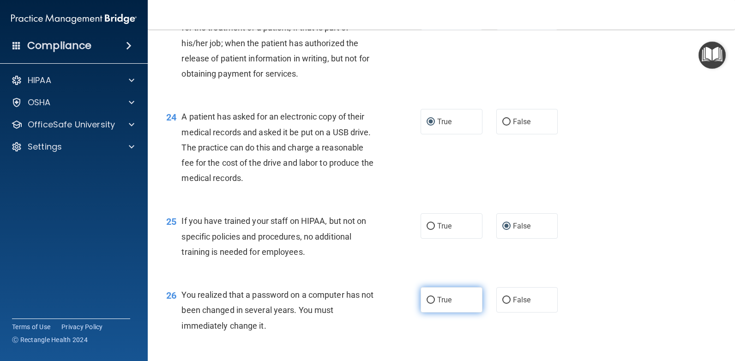
click at [426, 299] on input "True" at bounding box center [430, 300] width 8 height 7
radio input "true"
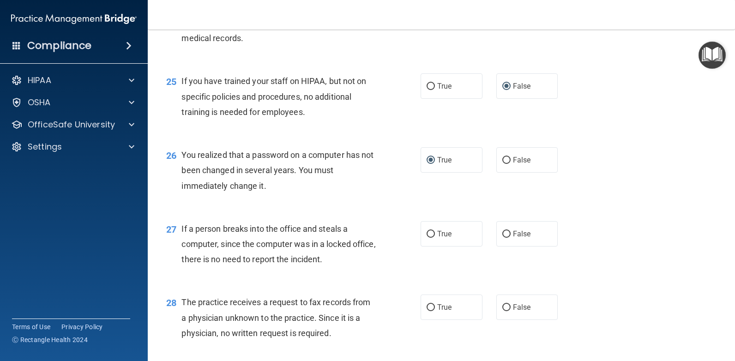
scroll to position [1885, 0]
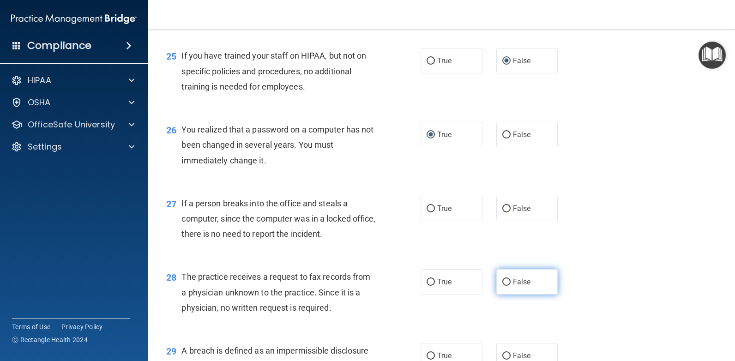
click at [502, 281] on input "False" at bounding box center [506, 282] width 8 height 7
radio input "true"
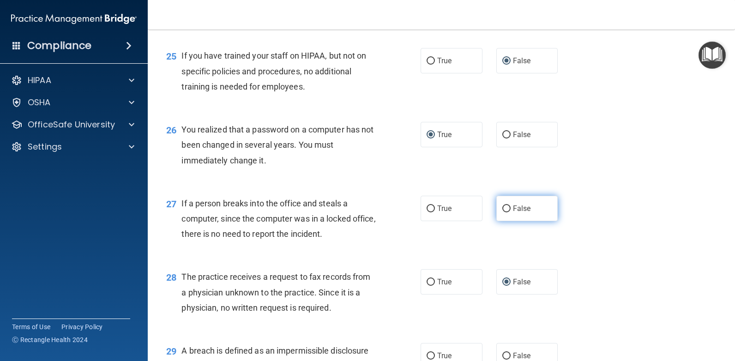
click at [503, 211] on input "False" at bounding box center [506, 208] width 8 height 7
radio input "true"
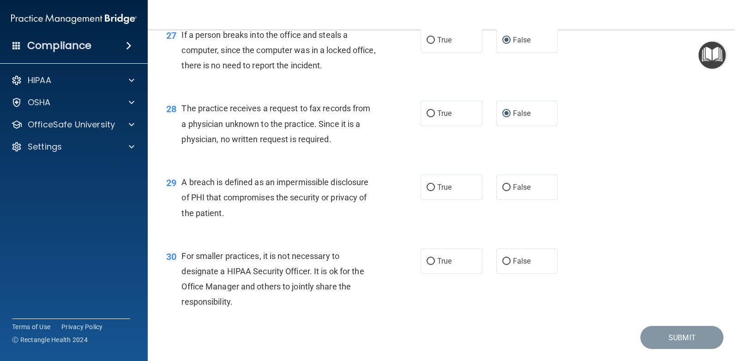
scroll to position [2061, 0]
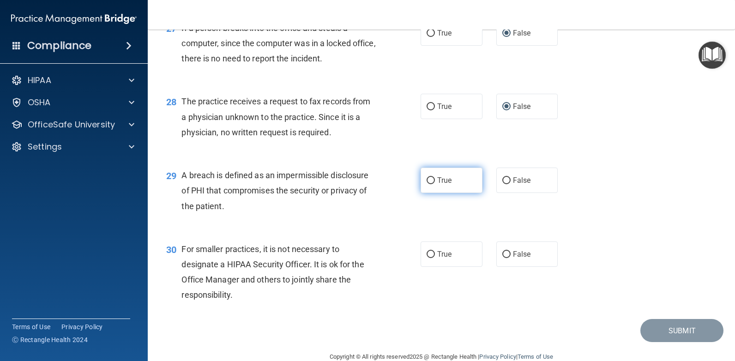
click at [429, 180] on input "True" at bounding box center [430, 180] width 8 height 7
radio input "true"
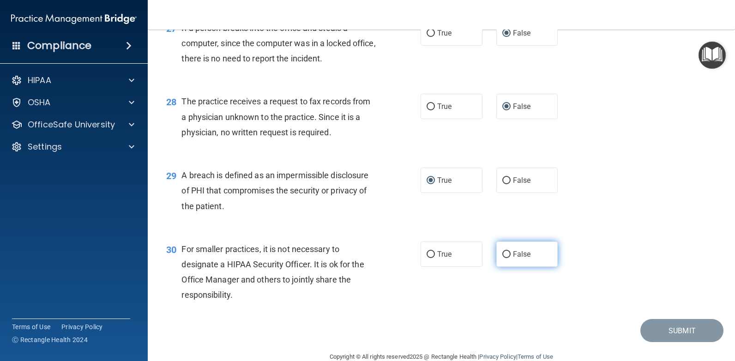
click at [502, 252] on input "False" at bounding box center [506, 254] width 8 height 7
radio input "true"
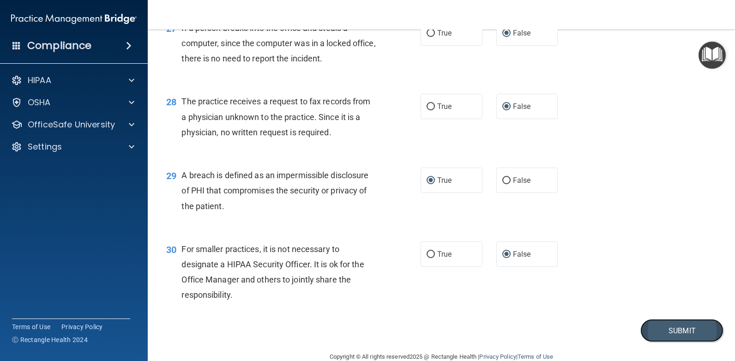
click at [678, 330] on button "Submit" at bounding box center [681, 331] width 83 height 24
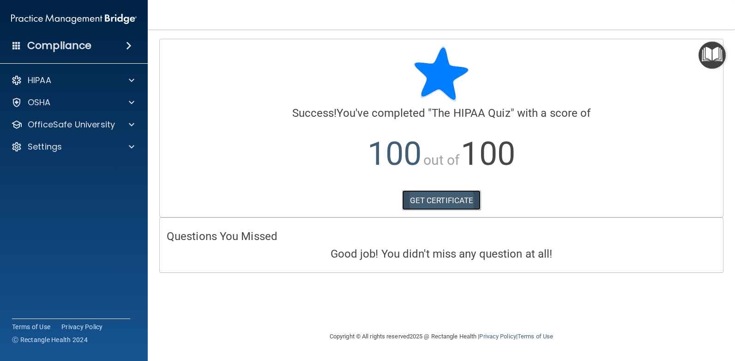
click at [439, 197] on link "GET CERTIFICATE" at bounding box center [441, 200] width 79 height 20
click at [134, 102] on span at bounding box center [132, 102] width 6 height 11
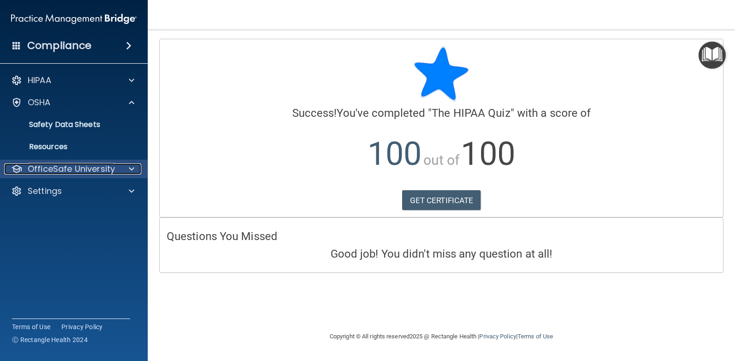
click at [130, 169] on span at bounding box center [132, 168] width 6 height 11
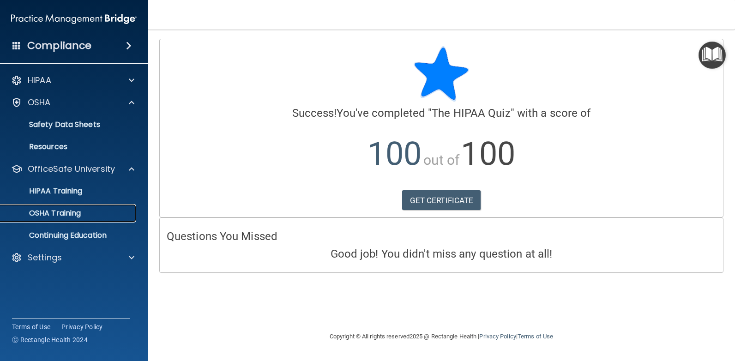
click at [73, 210] on p "OSHA Training" at bounding box center [43, 213] width 75 height 9
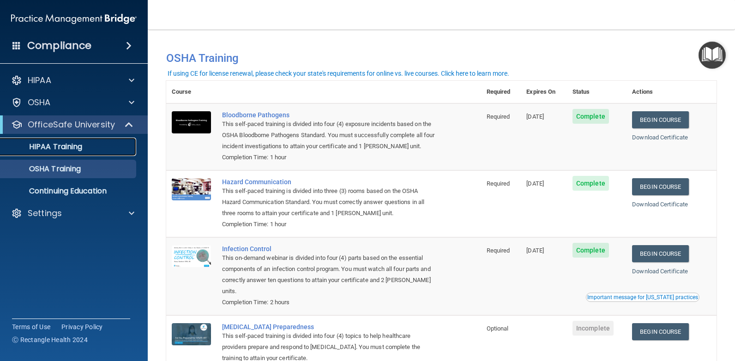
click at [69, 148] on p "HIPAA Training" at bounding box center [44, 146] width 76 height 9
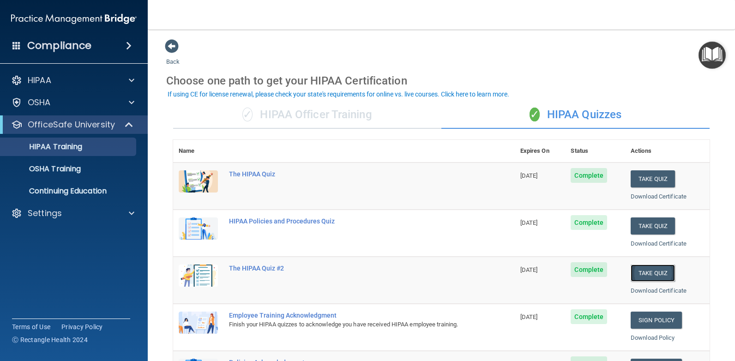
click at [647, 272] on button "Take Quiz" at bounding box center [652, 272] width 44 height 17
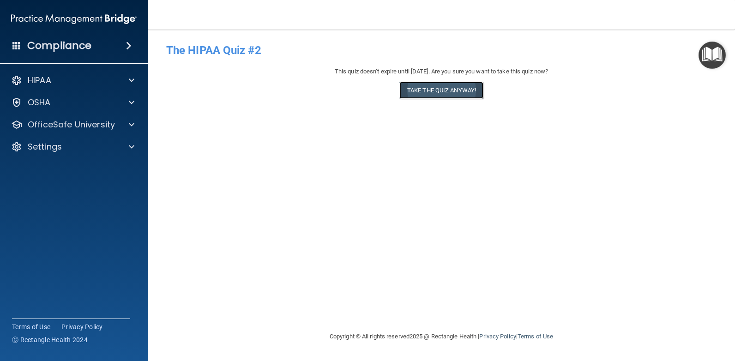
click at [428, 91] on button "Take the quiz anyway!" at bounding box center [441, 90] width 84 height 17
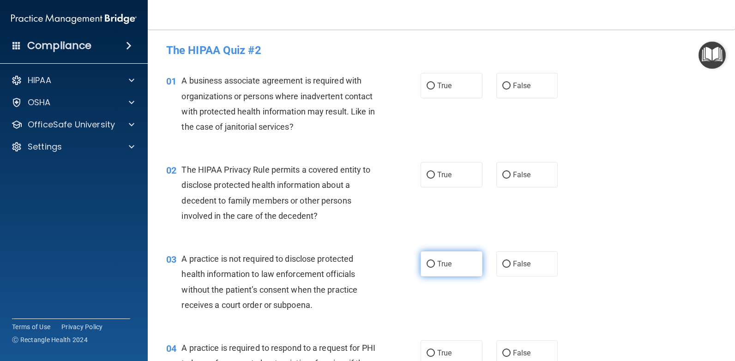
click at [426, 263] on input "True" at bounding box center [430, 264] width 8 height 7
radio input "true"
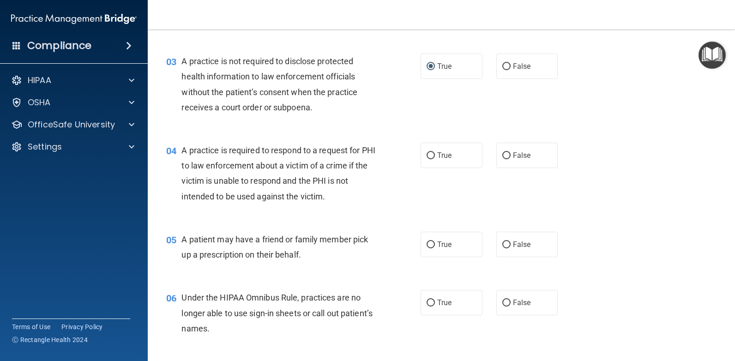
scroll to position [216, 0]
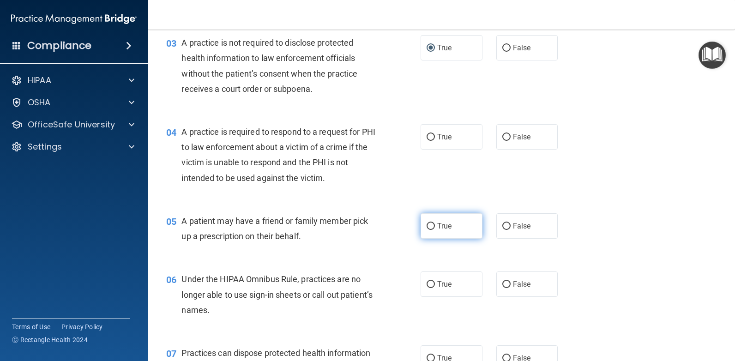
click at [427, 224] on input "True" at bounding box center [430, 226] width 8 height 7
radio input "true"
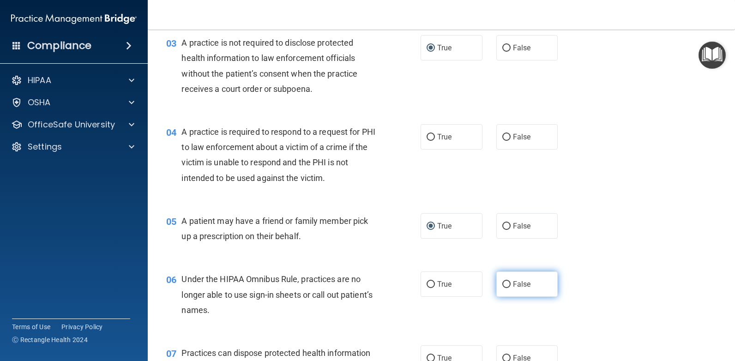
click at [502, 284] on input "False" at bounding box center [506, 284] width 8 height 7
radio input "true"
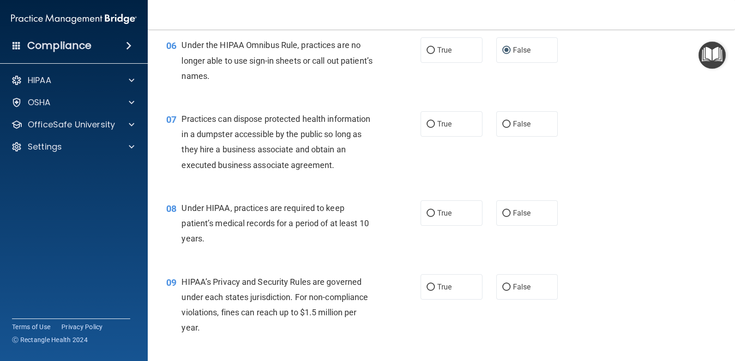
scroll to position [457, 0]
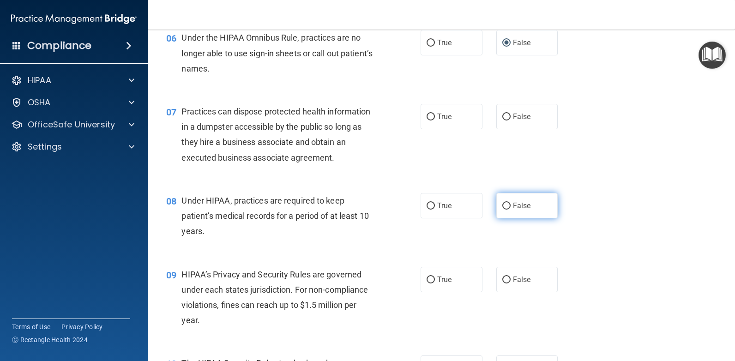
click at [502, 203] on input "False" at bounding box center [506, 206] width 8 height 7
radio input "true"
click at [428, 279] on input "True" at bounding box center [430, 279] width 8 height 7
radio input "true"
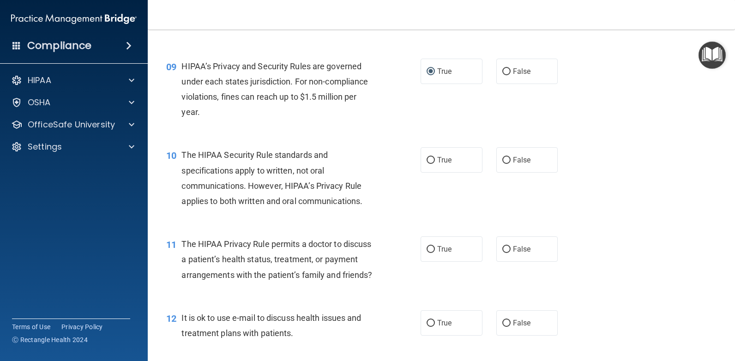
scroll to position [699, 0]
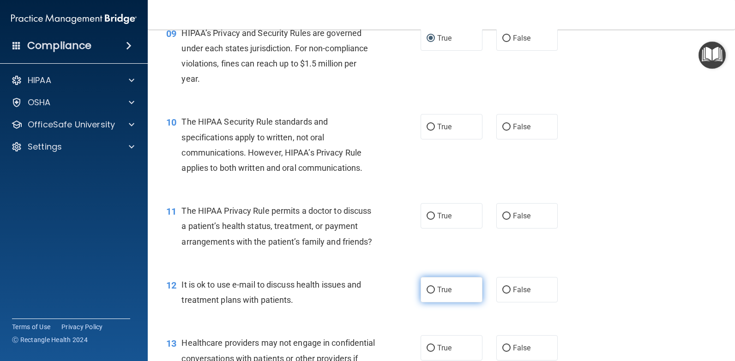
click at [428, 294] on input "True" at bounding box center [430, 290] width 8 height 7
radio input "true"
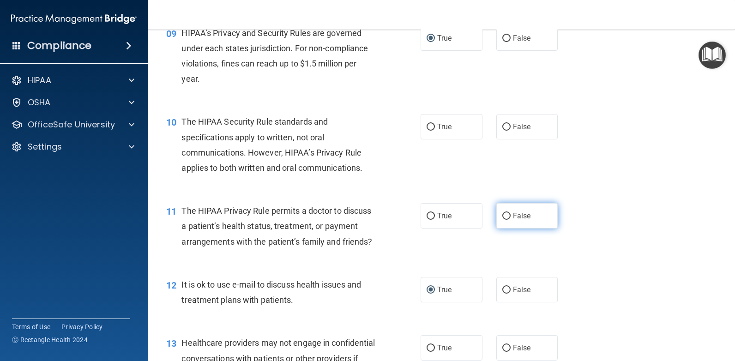
click at [502, 214] on input "False" at bounding box center [506, 216] width 8 height 7
radio input "true"
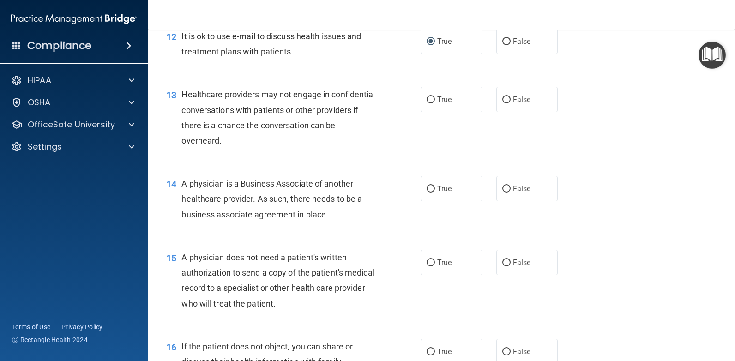
scroll to position [962, 0]
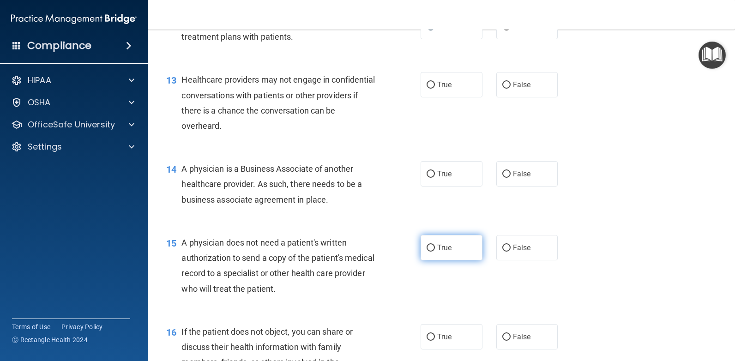
click at [426, 252] on input "True" at bounding box center [430, 248] width 8 height 7
radio input "true"
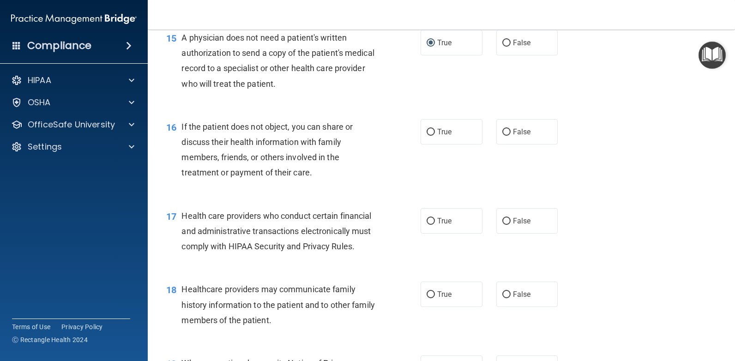
scroll to position [1178, 0]
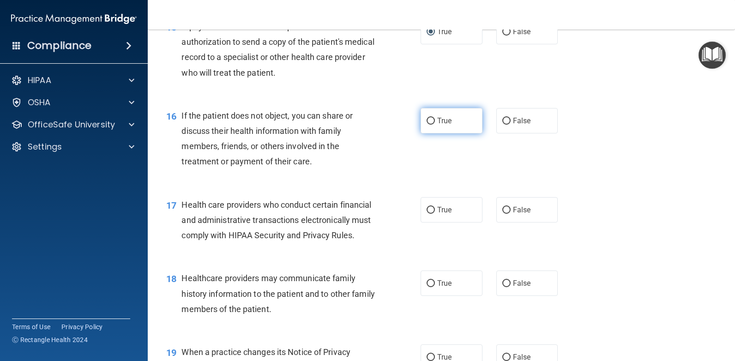
click at [429, 125] on input "True" at bounding box center [430, 121] width 8 height 7
radio input "true"
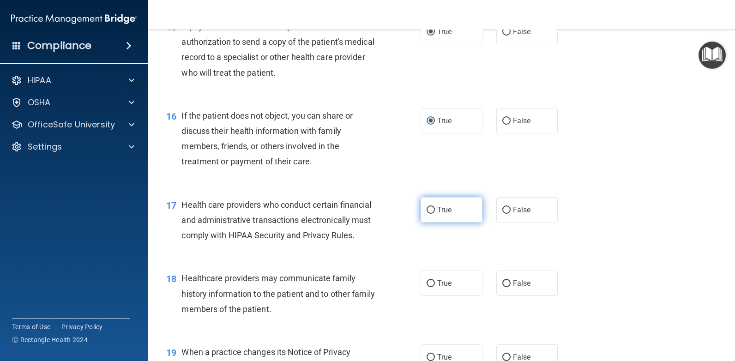
click at [426, 214] on input "True" at bounding box center [430, 210] width 8 height 7
radio input "true"
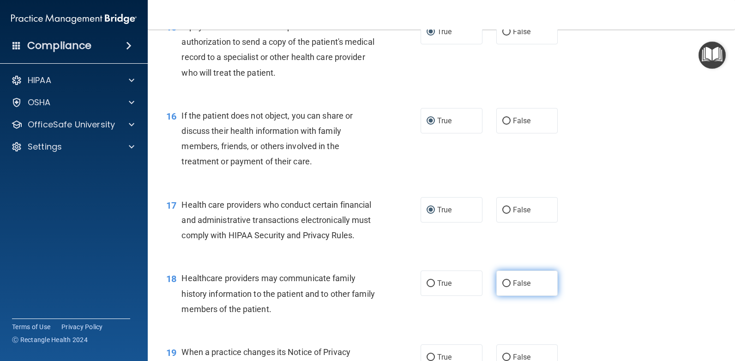
click at [504, 287] on input "False" at bounding box center [506, 283] width 8 height 7
radio input "true"
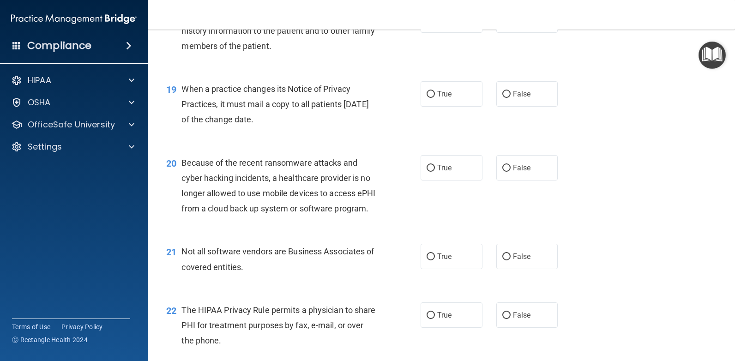
scroll to position [1448, 0]
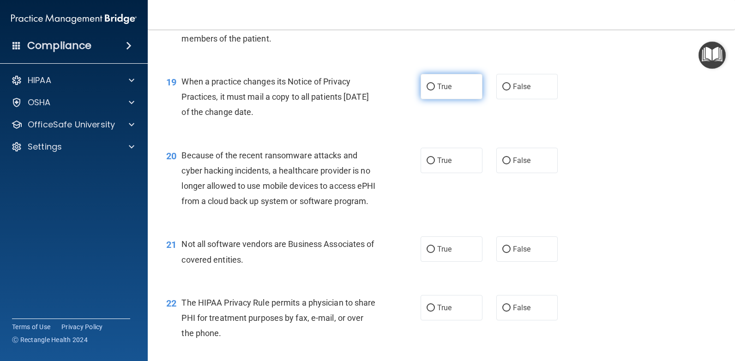
click at [428, 90] on input "True" at bounding box center [430, 87] width 8 height 7
radio input "true"
click at [426, 253] on input "True" at bounding box center [430, 249] width 8 height 7
radio input "true"
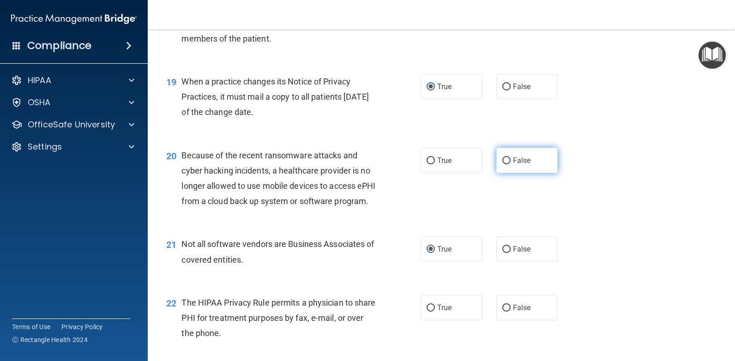
click at [502, 164] on input "False" at bounding box center [506, 160] width 8 height 7
radio input "true"
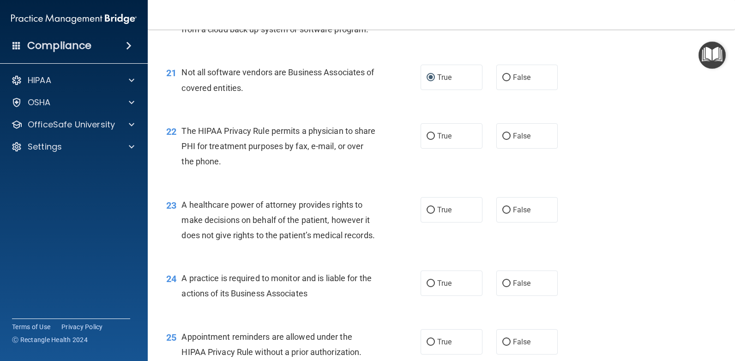
scroll to position [1631, 0]
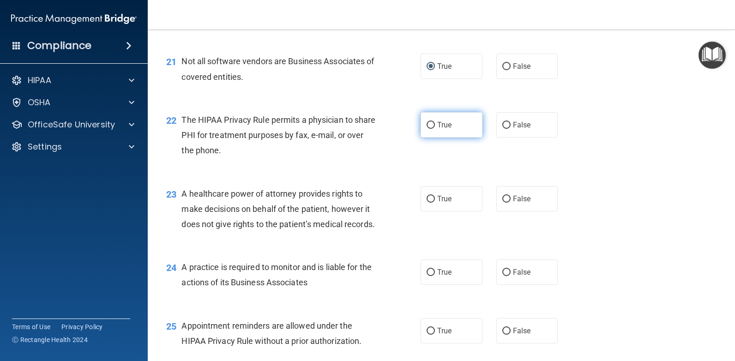
click at [431, 129] on input "True" at bounding box center [430, 125] width 8 height 7
radio input "true"
click at [427, 276] on input "True" at bounding box center [430, 272] width 8 height 7
radio input "true"
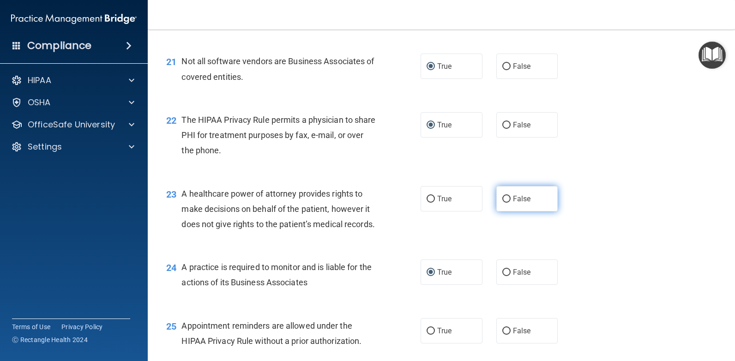
click at [502, 203] on input "False" at bounding box center [506, 199] width 8 height 7
radio input "true"
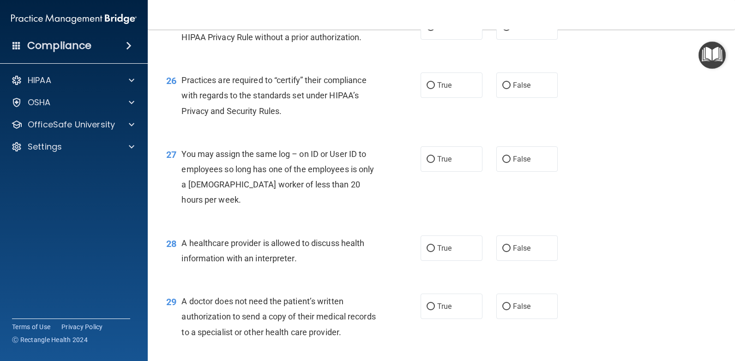
scroll to position [1946, 0]
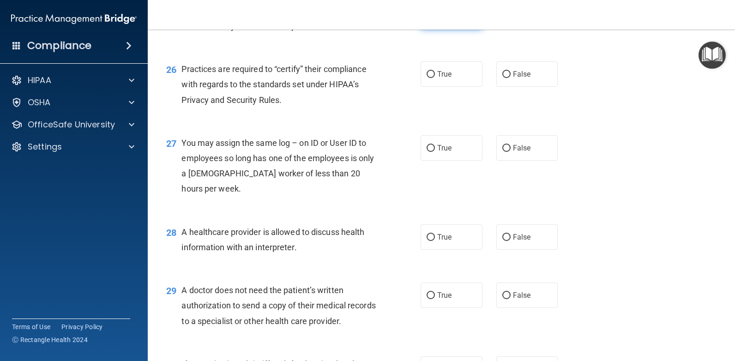
click at [426, 20] on input "True" at bounding box center [430, 16] width 8 height 7
radio input "true"
click at [502, 241] on input "False" at bounding box center [506, 237] width 8 height 7
radio input "true"
click at [426, 78] on input "True" at bounding box center [430, 74] width 8 height 7
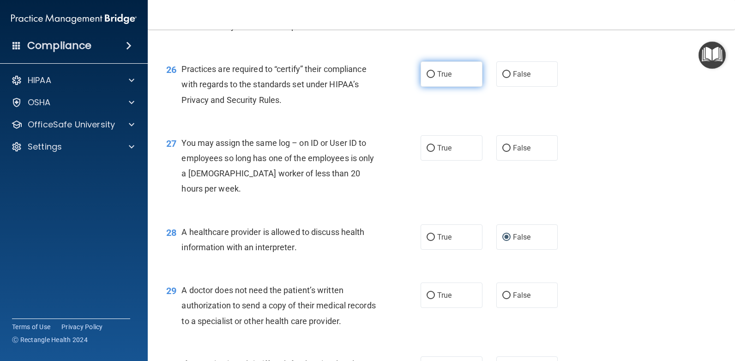
radio input "true"
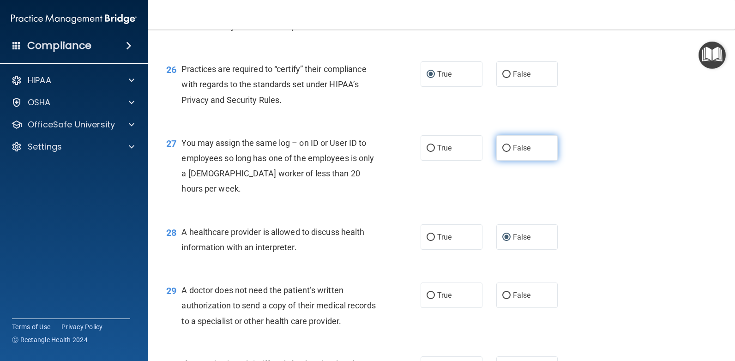
click at [503, 152] on input "False" at bounding box center [506, 148] width 8 height 7
radio input "true"
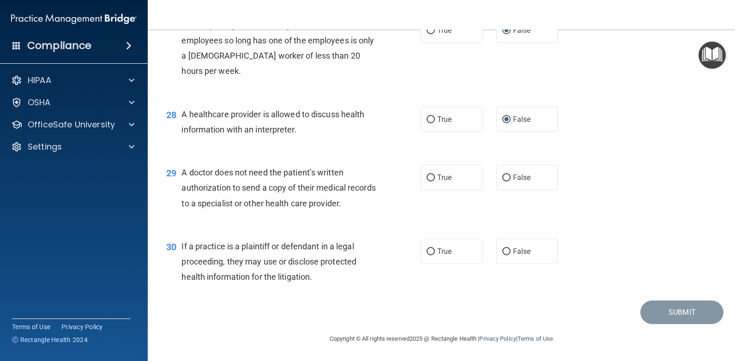
scroll to position [2125, 0]
click at [427, 177] on input "True" at bounding box center [430, 177] width 8 height 7
radio input "true"
click at [427, 251] on input "True" at bounding box center [430, 251] width 8 height 7
radio input "true"
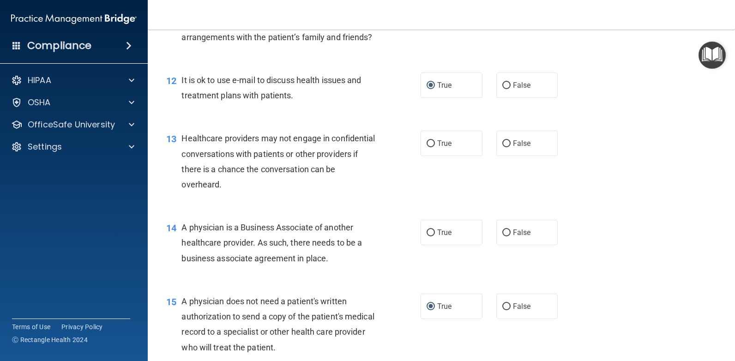
scroll to position [896, 0]
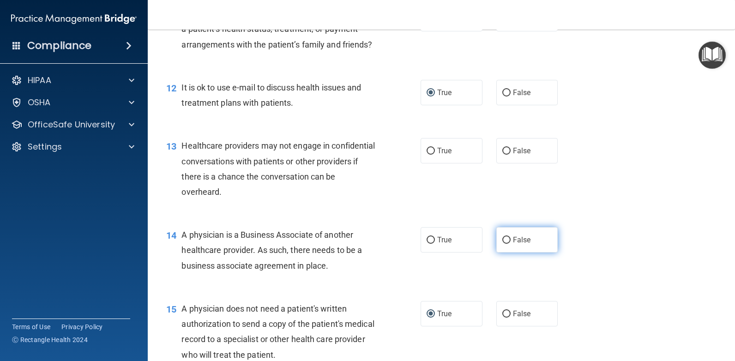
click at [502, 244] on input "False" at bounding box center [506, 240] width 8 height 7
radio input "true"
click at [426, 155] on input "True" at bounding box center [430, 151] width 8 height 7
radio input "true"
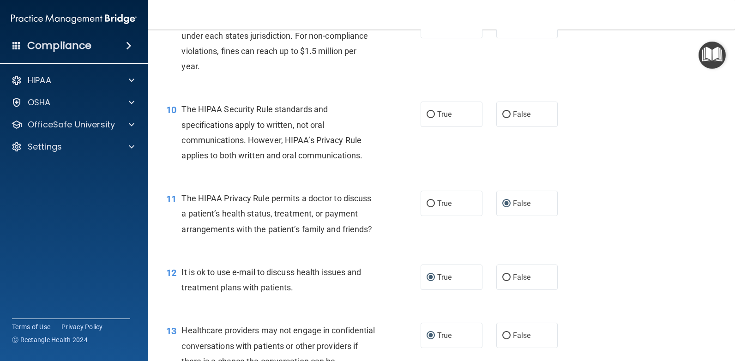
scroll to position [668, 0]
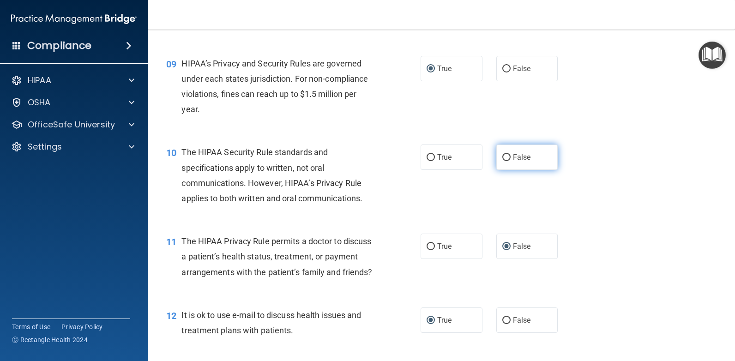
click at [502, 157] on input "False" at bounding box center [506, 157] width 8 height 7
radio input "true"
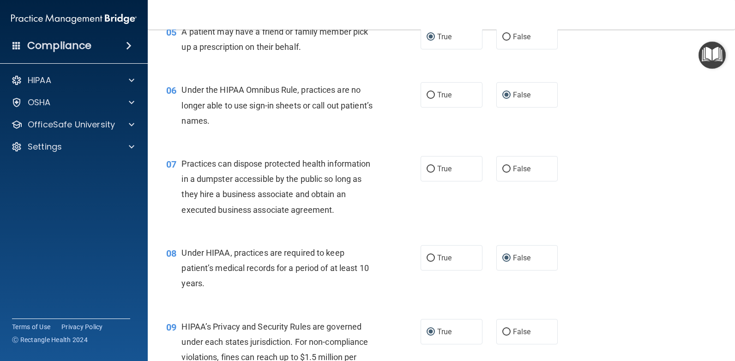
scroll to position [402, 0]
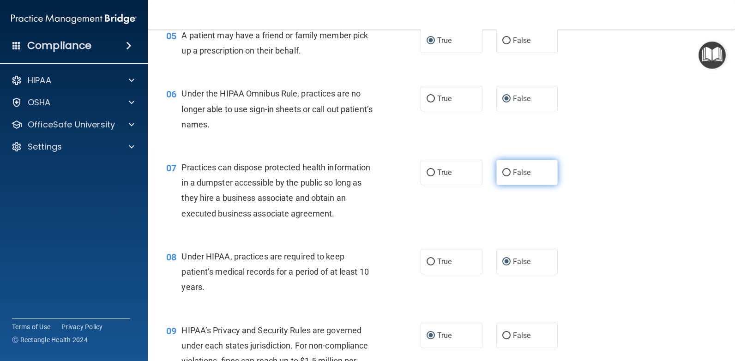
click at [502, 173] on input "False" at bounding box center [506, 172] width 8 height 7
radio input "true"
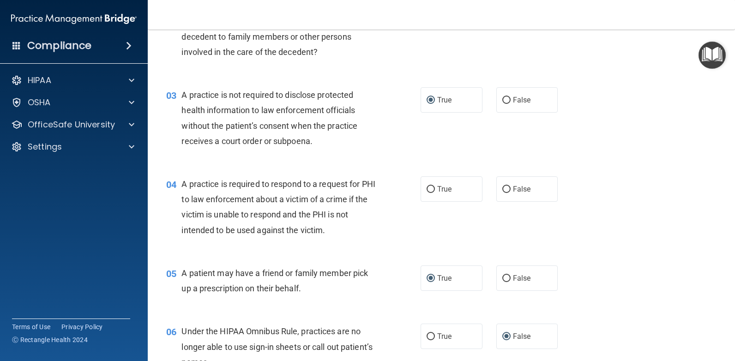
scroll to position [160, 0]
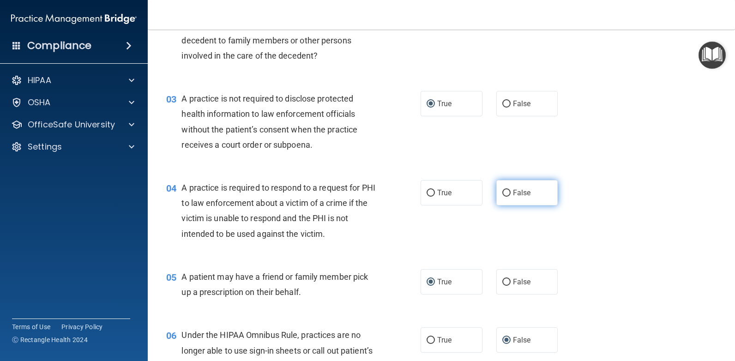
click at [503, 192] on input "False" at bounding box center [506, 193] width 8 height 7
radio input "true"
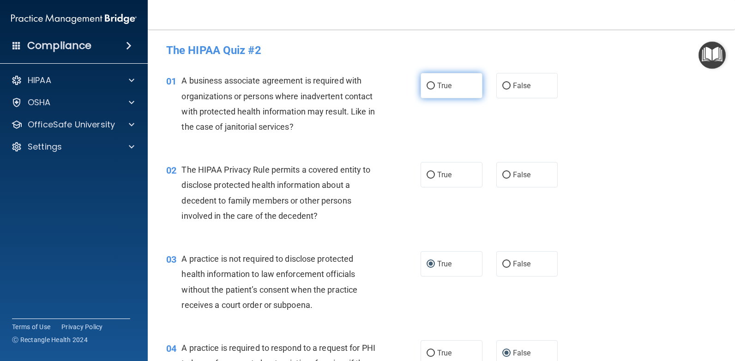
click at [431, 84] on input "True" at bounding box center [430, 86] width 8 height 7
radio input "true"
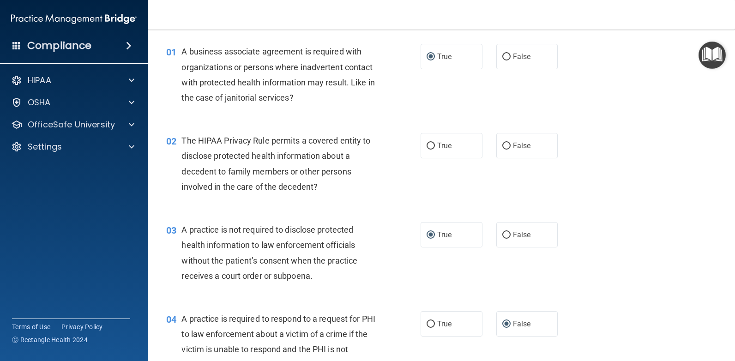
scroll to position [22, 0]
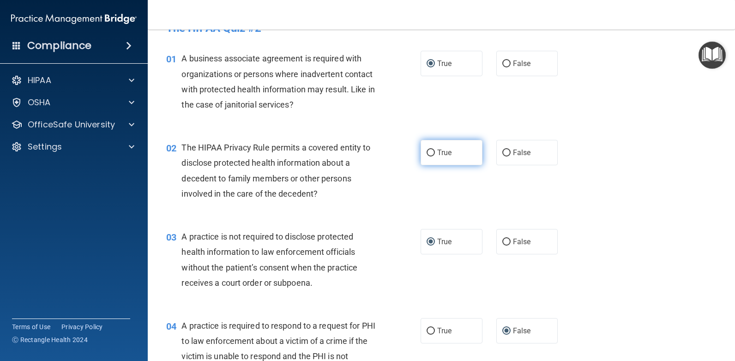
click at [428, 154] on input "True" at bounding box center [430, 153] width 8 height 7
radio input "true"
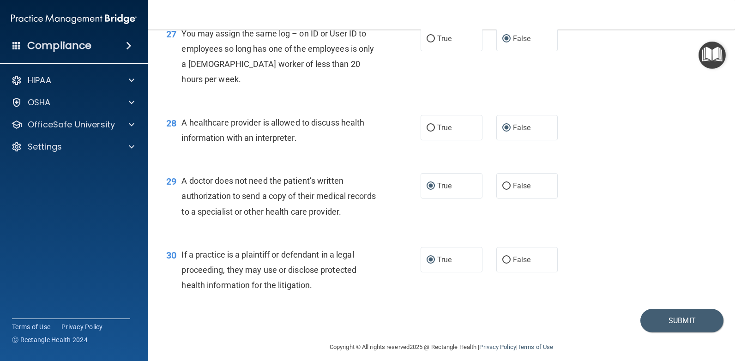
scroll to position [2125, 0]
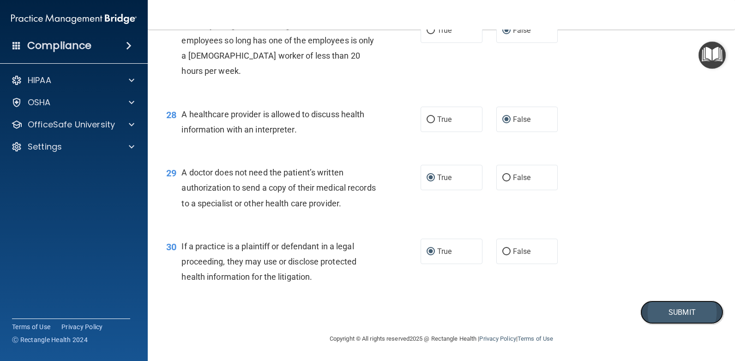
click at [672, 309] on button "Submit" at bounding box center [681, 312] width 83 height 24
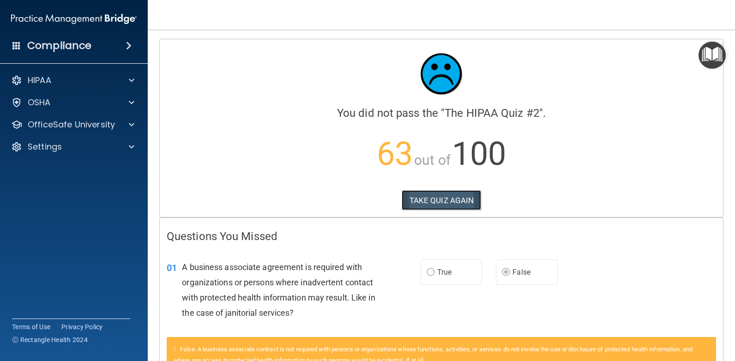
click at [430, 197] on button "TAKE QUIZ AGAIN" at bounding box center [442, 200] width 80 height 20
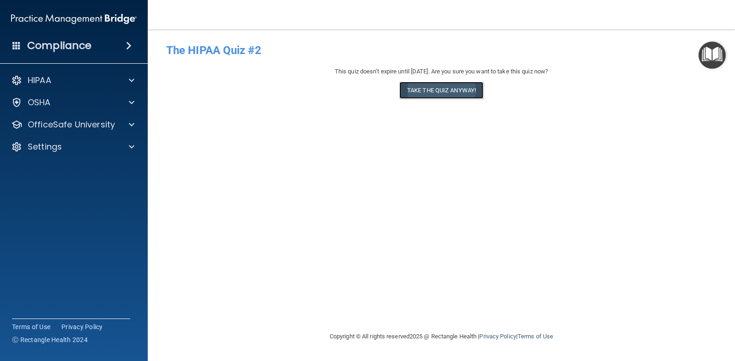
click at [443, 91] on button "Take the quiz anyway!" at bounding box center [441, 90] width 84 height 17
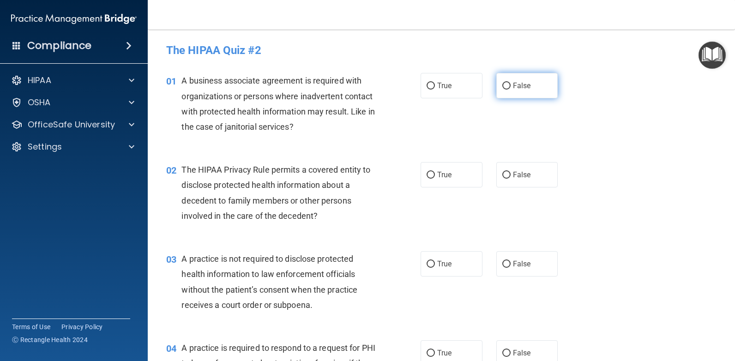
click at [504, 83] on input "False" at bounding box center [506, 86] width 8 height 7
radio input "true"
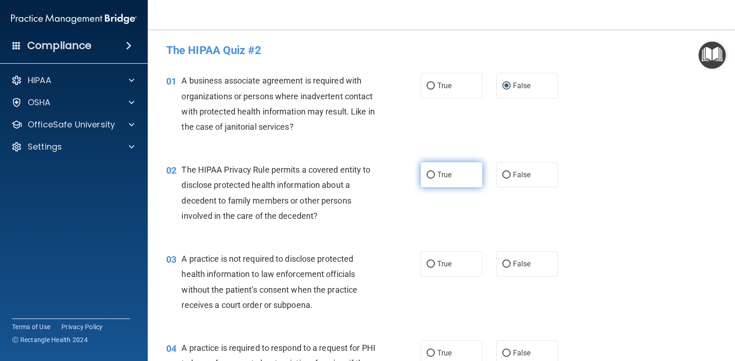
click at [426, 174] on input "True" at bounding box center [430, 175] width 8 height 7
radio input "true"
click at [502, 264] on input "False" at bounding box center [506, 264] width 8 height 7
radio input "true"
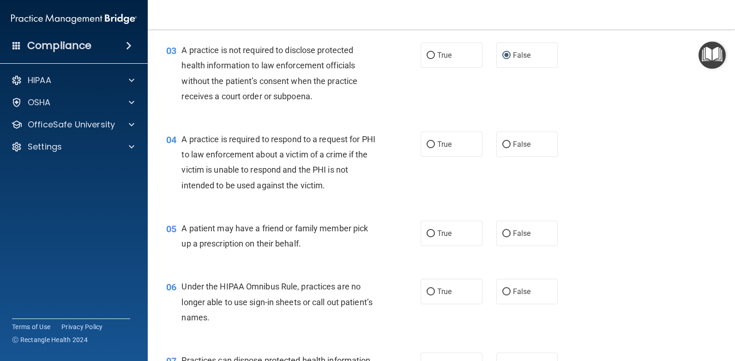
scroll to position [219, 0]
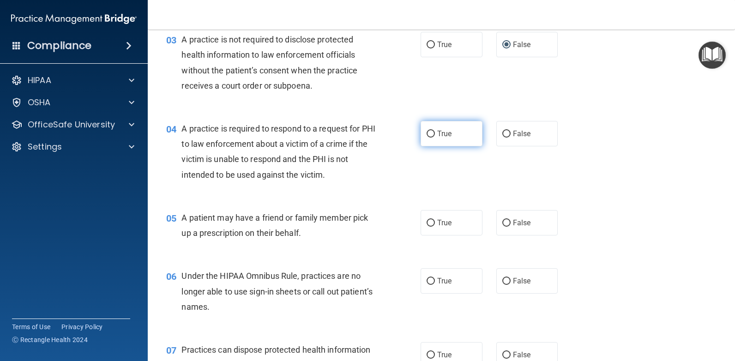
click at [427, 131] on input "True" at bounding box center [430, 134] width 8 height 7
radio input "true"
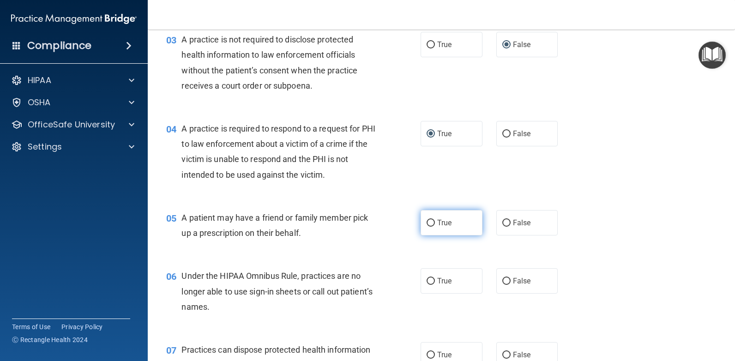
click at [427, 223] on input "True" at bounding box center [430, 223] width 8 height 7
radio input "true"
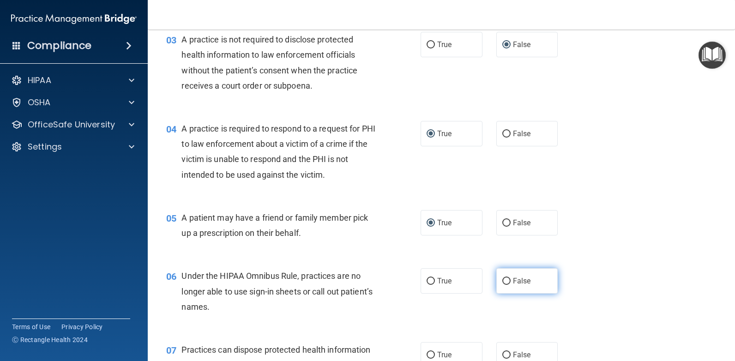
click at [502, 281] on input "False" at bounding box center [506, 281] width 8 height 7
radio input "true"
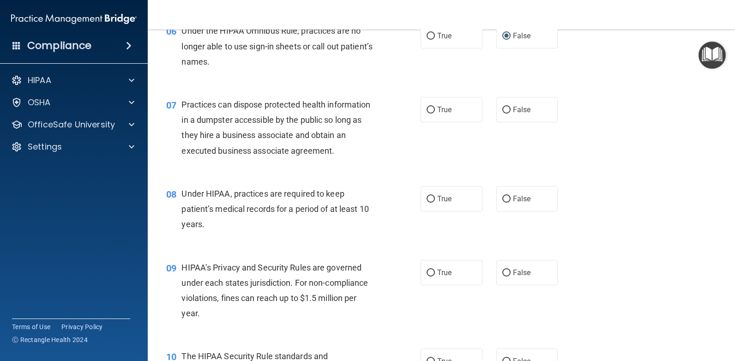
scroll to position [479, 0]
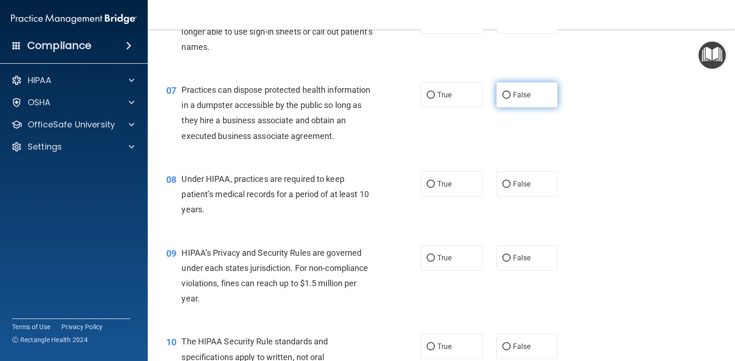
click at [503, 95] on input "False" at bounding box center [506, 95] width 8 height 7
radio input "true"
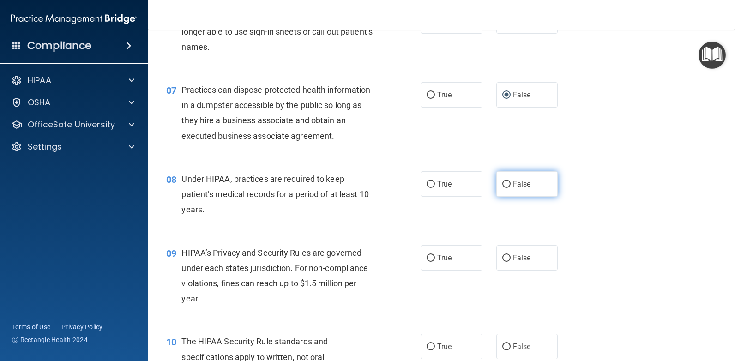
click at [502, 184] on input "False" at bounding box center [506, 184] width 8 height 7
radio input "true"
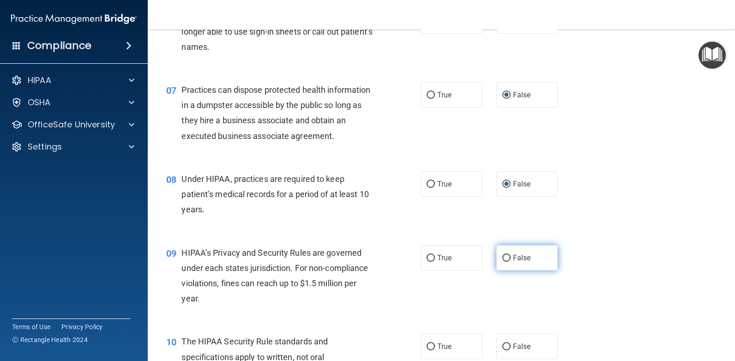
click at [502, 259] on input "False" at bounding box center [506, 258] width 8 height 7
radio input "true"
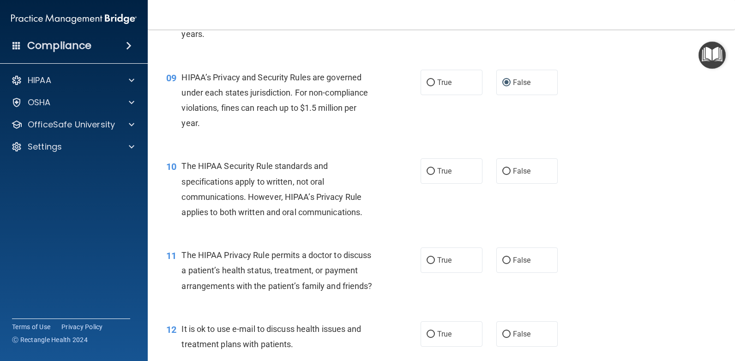
scroll to position [666, 0]
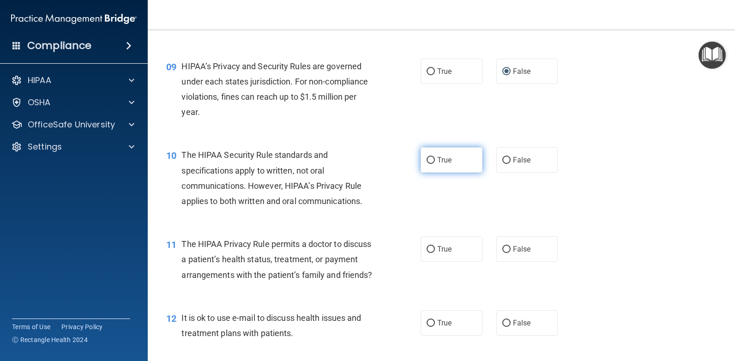
click at [429, 161] on input "True" at bounding box center [430, 160] width 8 height 7
radio input "true"
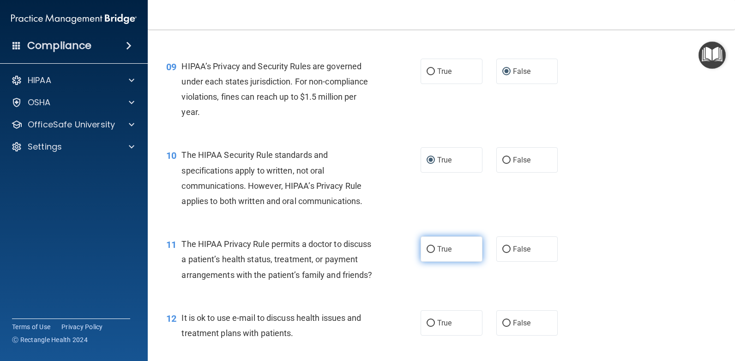
click at [428, 250] on input "True" at bounding box center [430, 249] width 8 height 7
radio input "true"
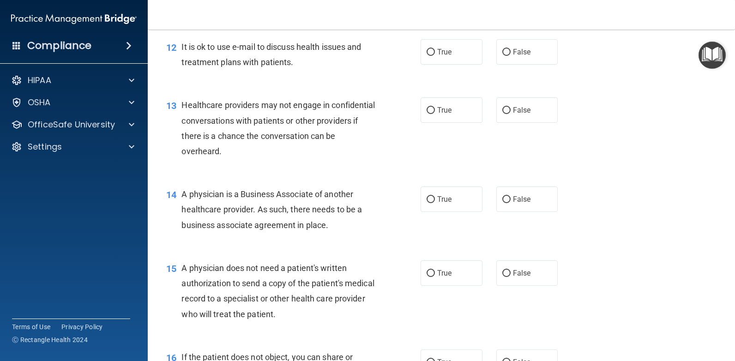
scroll to position [943, 0]
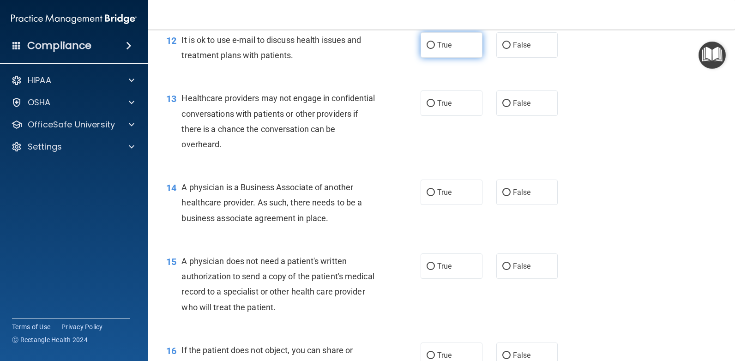
click at [426, 49] on input "True" at bounding box center [430, 45] width 8 height 7
radio input "true"
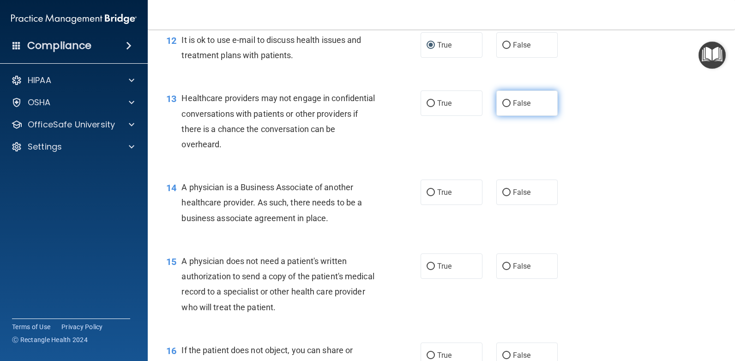
click at [502, 107] on input "False" at bounding box center [506, 103] width 8 height 7
radio input "true"
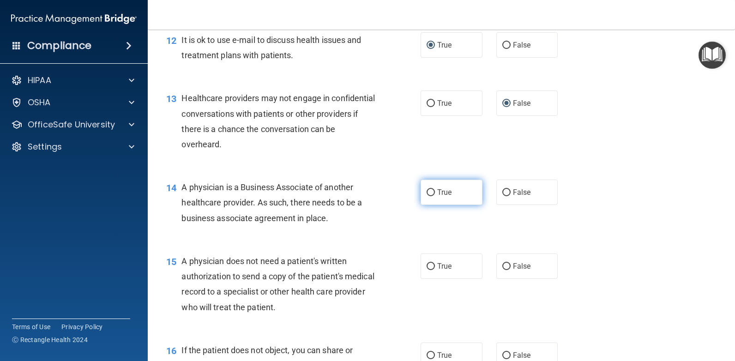
click at [431, 196] on input "True" at bounding box center [430, 192] width 8 height 7
radio input "true"
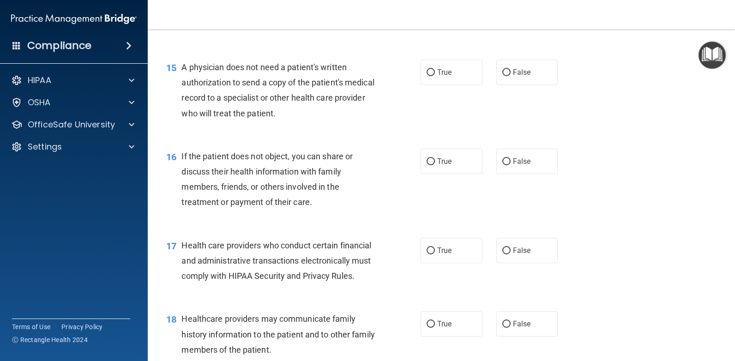
scroll to position [1145, 0]
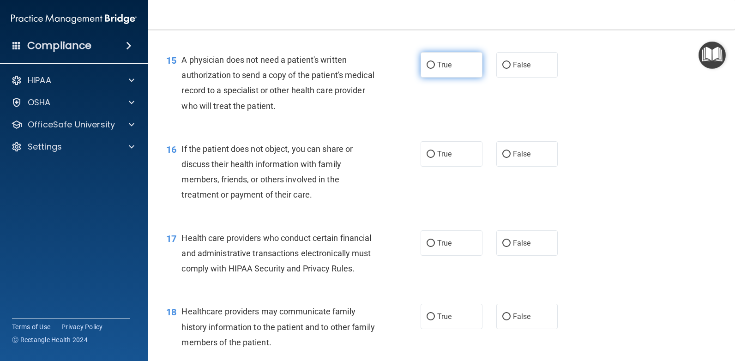
click at [428, 69] on input "True" at bounding box center [430, 65] width 8 height 7
radio input "true"
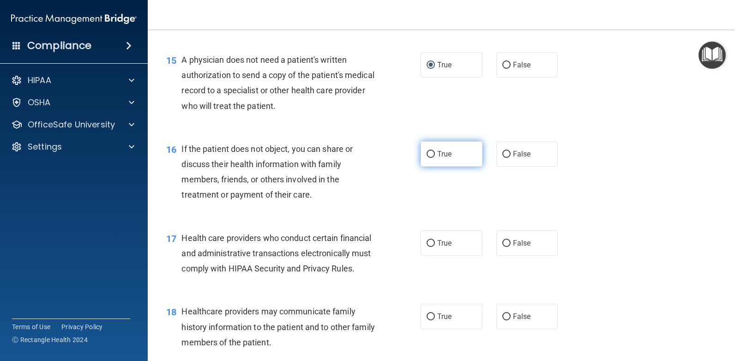
click at [430, 158] on input "True" at bounding box center [430, 154] width 8 height 7
radio input "true"
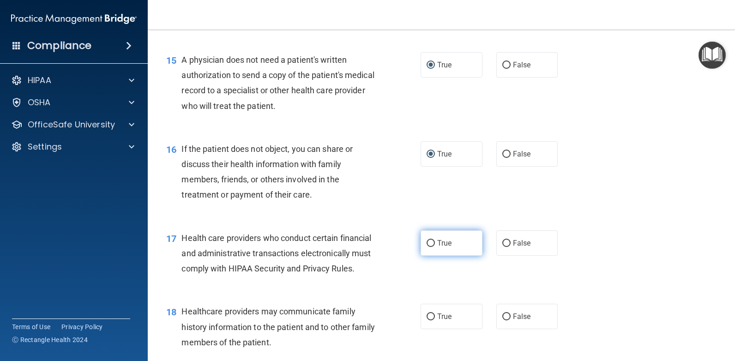
click at [427, 247] on input "True" at bounding box center [430, 243] width 8 height 7
radio input "true"
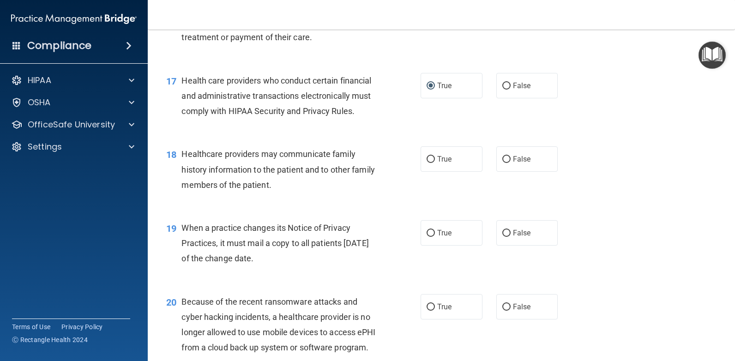
scroll to position [1309, 0]
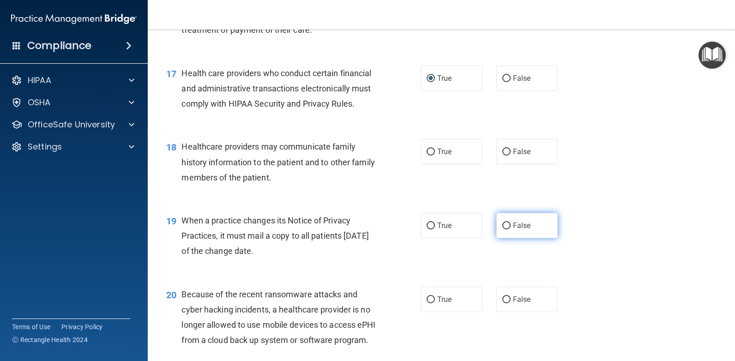
click at [504, 229] on input "False" at bounding box center [506, 225] width 8 height 7
radio input "true"
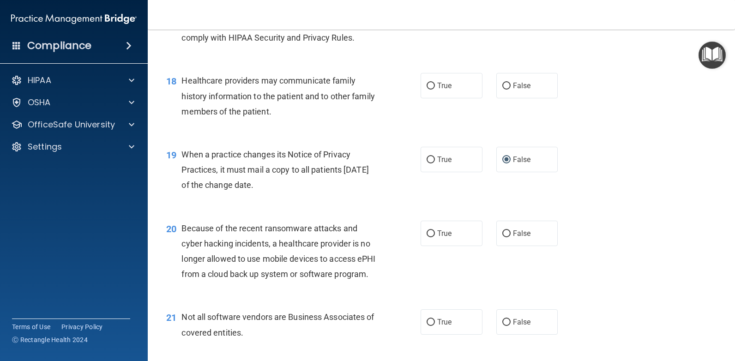
scroll to position [1390, 0]
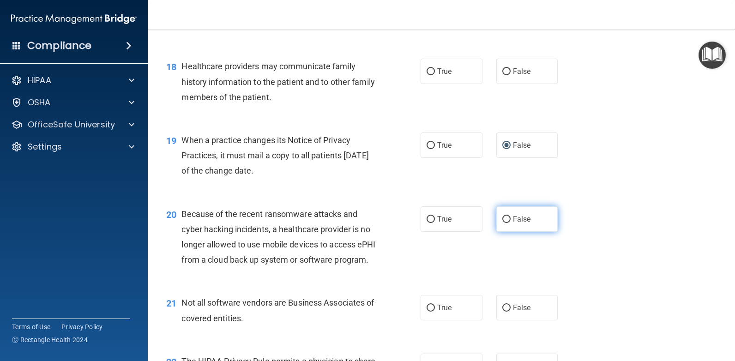
click at [502, 223] on input "False" at bounding box center [506, 219] width 8 height 7
radio input "true"
click at [428, 75] on input "True" at bounding box center [430, 71] width 8 height 7
radio input "true"
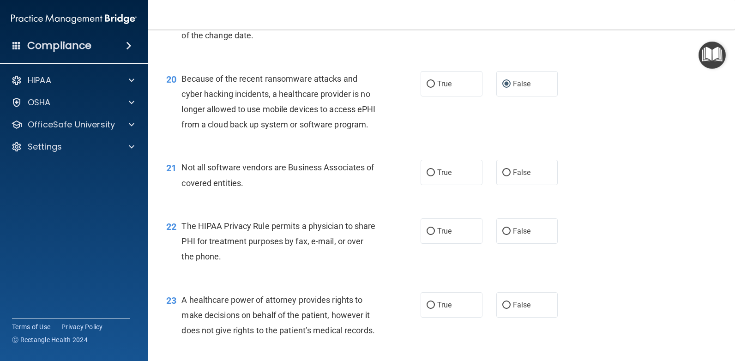
scroll to position [1529, 0]
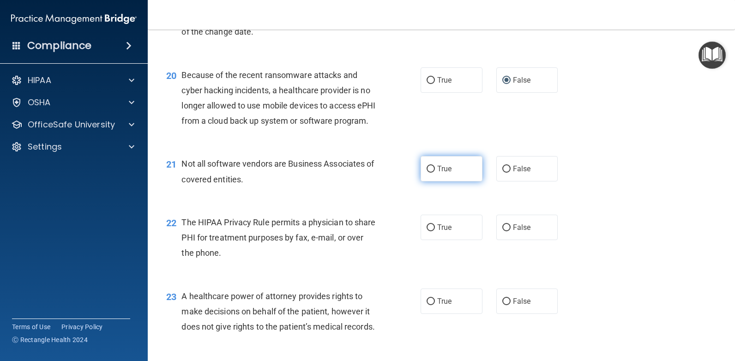
click at [426, 173] on input "True" at bounding box center [430, 169] width 8 height 7
radio input "true"
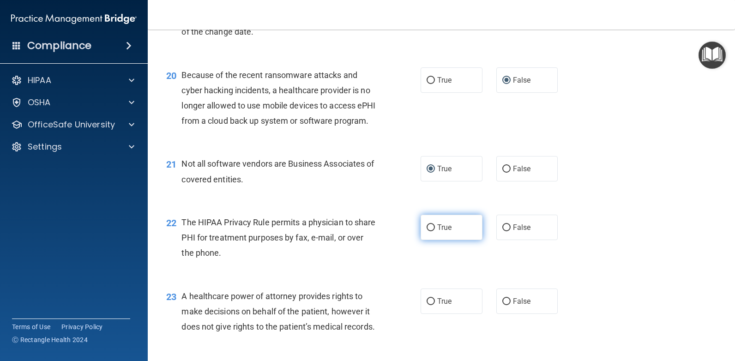
click at [427, 231] on input "True" at bounding box center [430, 227] width 8 height 7
radio input "true"
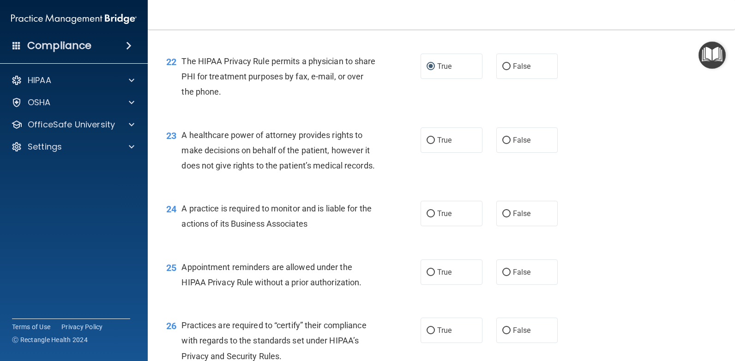
scroll to position [1701, 0]
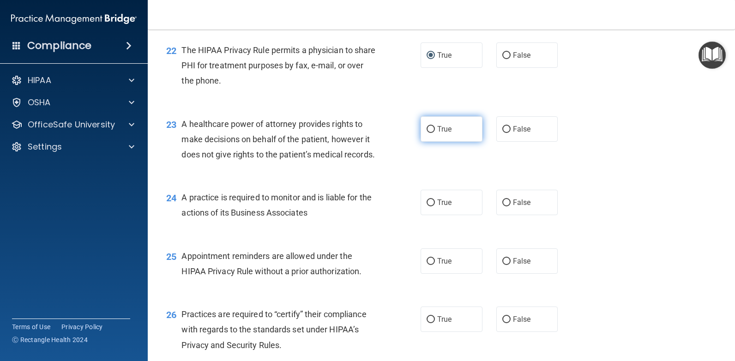
click at [428, 133] on input "True" at bounding box center [430, 129] width 8 height 7
radio input "true"
click at [502, 206] on input "False" at bounding box center [506, 202] width 8 height 7
radio input "true"
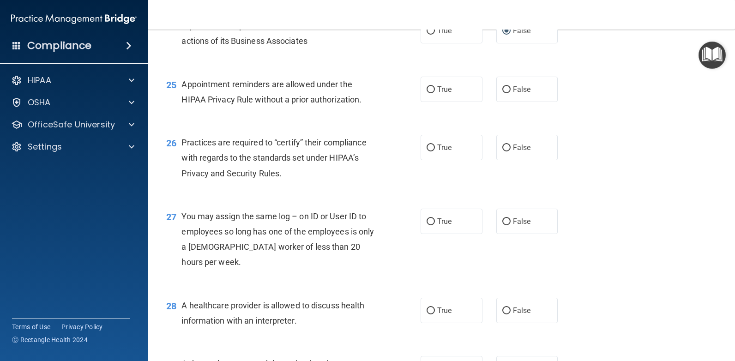
scroll to position [1902, 0]
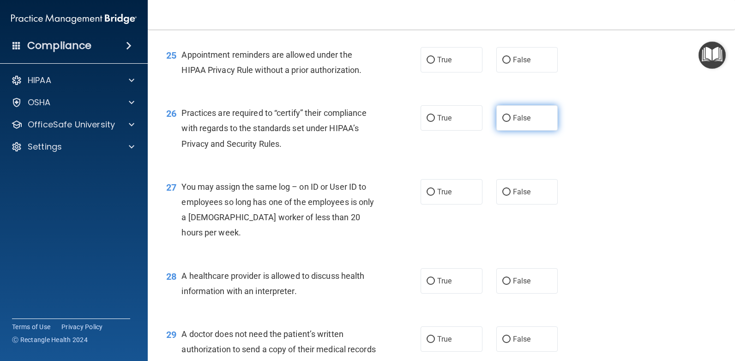
click at [502, 122] on input "False" at bounding box center [506, 118] width 8 height 7
radio input "true"
click at [426, 64] on input "True" at bounding box center [430, 60] width 8 height 7
radio input "true"
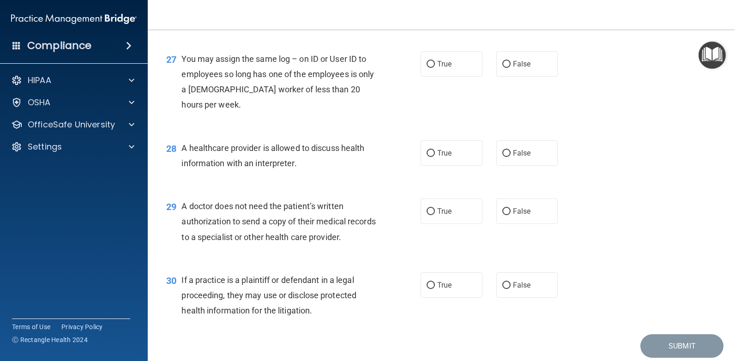
scroll to position [2066, 0]
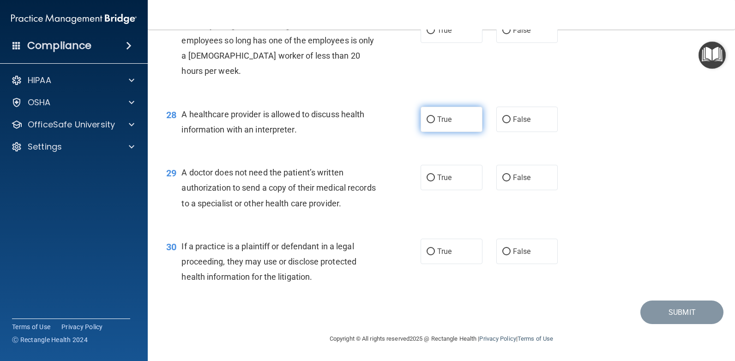
click at [426, 123] on input "True" at bounding box center [430, 119] width 8 height 7
radio input "true"
click at [426, 255] on input "True" at bounding box center [430, 251] width 8 height 7
radio input "true"
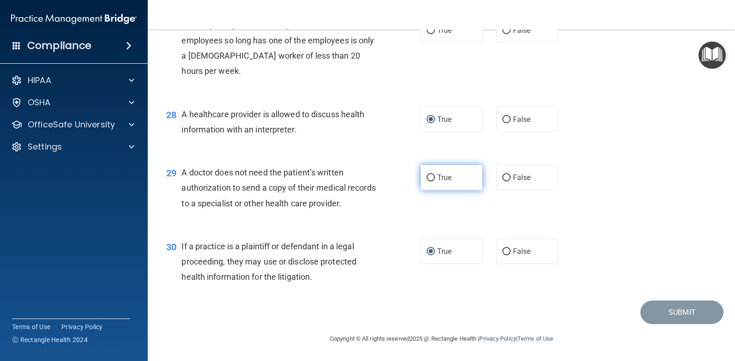
click at [427, 181] on input "True" at bounding box center [430, 177] width 8 height 7
radio input "true"
click at [502, 34] on input "False" at bounding box center [506, 30] width 8 height 7
radio input "true"
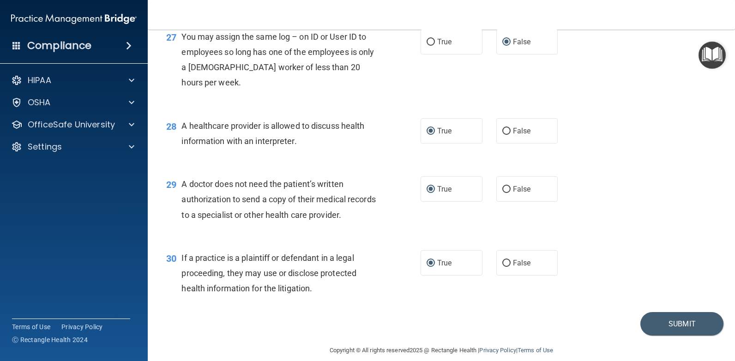
scroll to position [2125, 0]
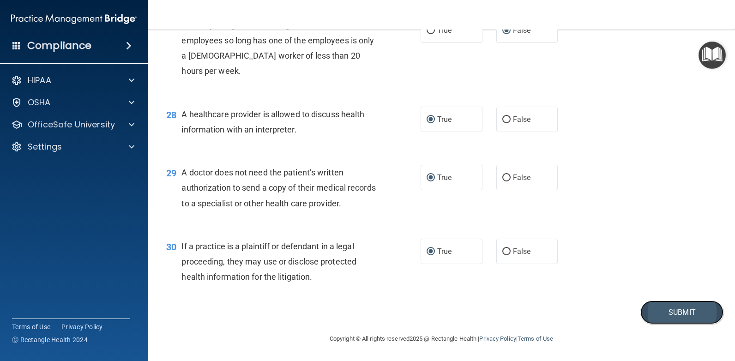
click at [667, 310] on button "Submit" at bounding box center [681, 312] width 83 height 24
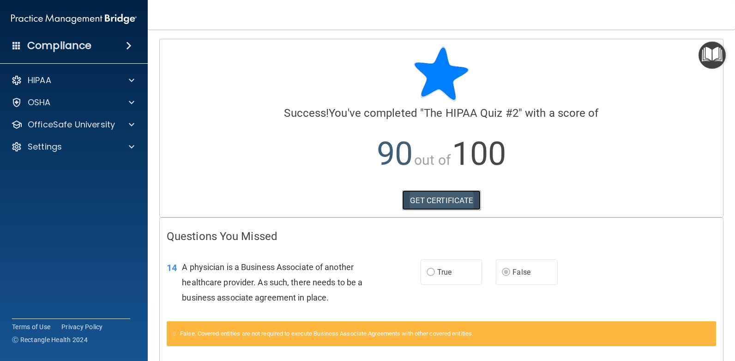
click at [432, 198] on link "GET CERTIFICATE" at bounding box center [441, 200] width 79 height 20
click at [131, 81] on span at bounding box center [132, 80] width 6 height 11
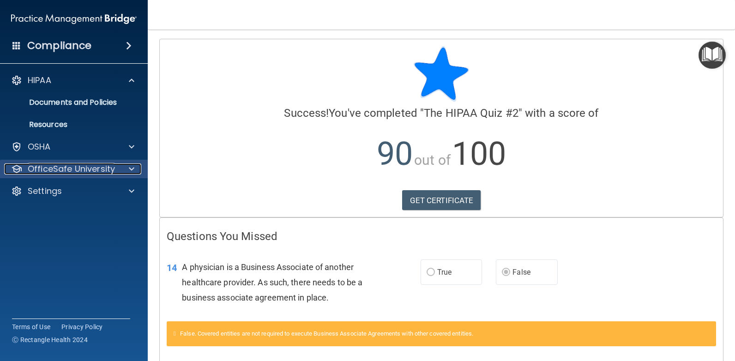
click at [133, 170] on span at bounding box center [132, 168] width 6 height 11
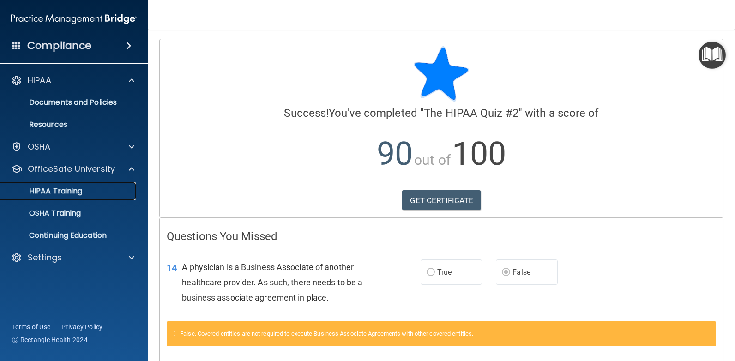
click at [86, 190] on div "HIPAA Training" at bounding box center [69, 190] width 126 height 9
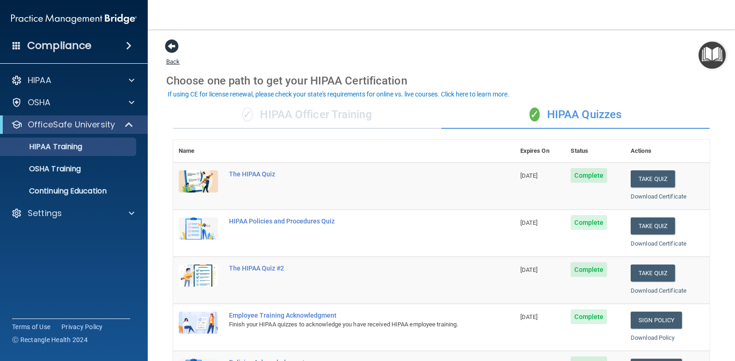
click at [174, 50] on span at bounding box center [172, 46] width 14 height 14
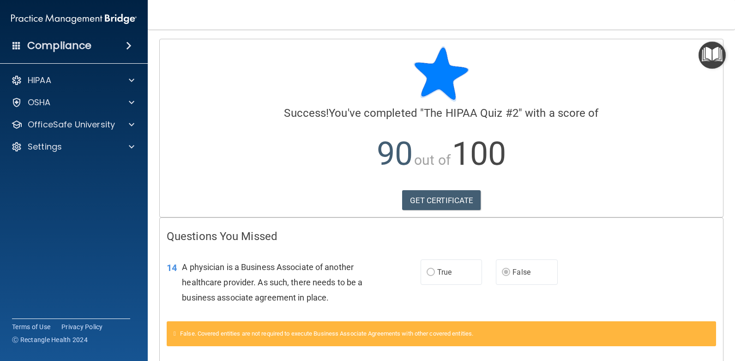
click at [128, 45] on span at bounding box center [129, 45] width 6 height 11
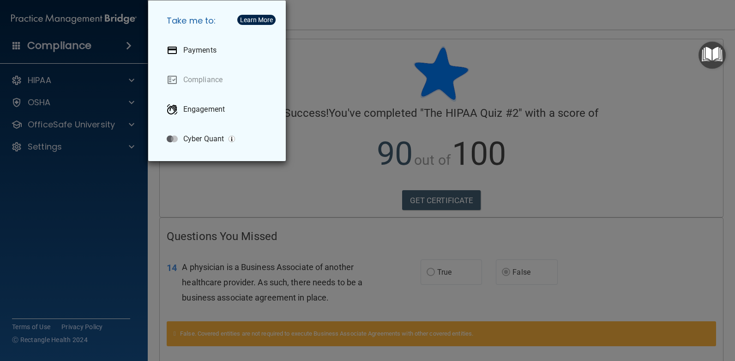
click at [92, 232] on div "Take me to: Payments Compliance Engagement Cyber Quant" at bounding box center [367, 180] width 735 height 361
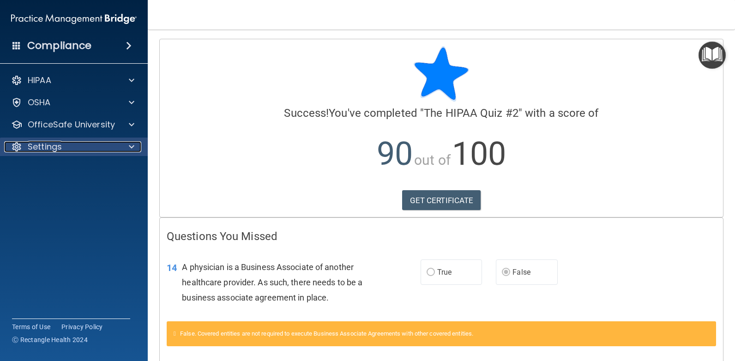
click at [131, 147] on span at bounding box center [132, 146] width 6 height 11
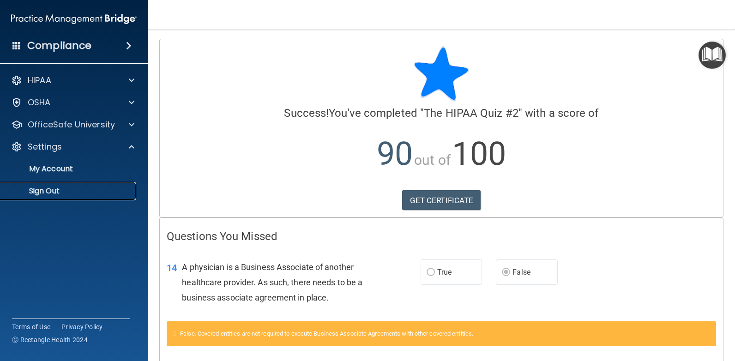
click at [54, 189] on p "Sign Out" at bounding box center [69, 190] width 126 height 9
